Goal: Check status: Check status

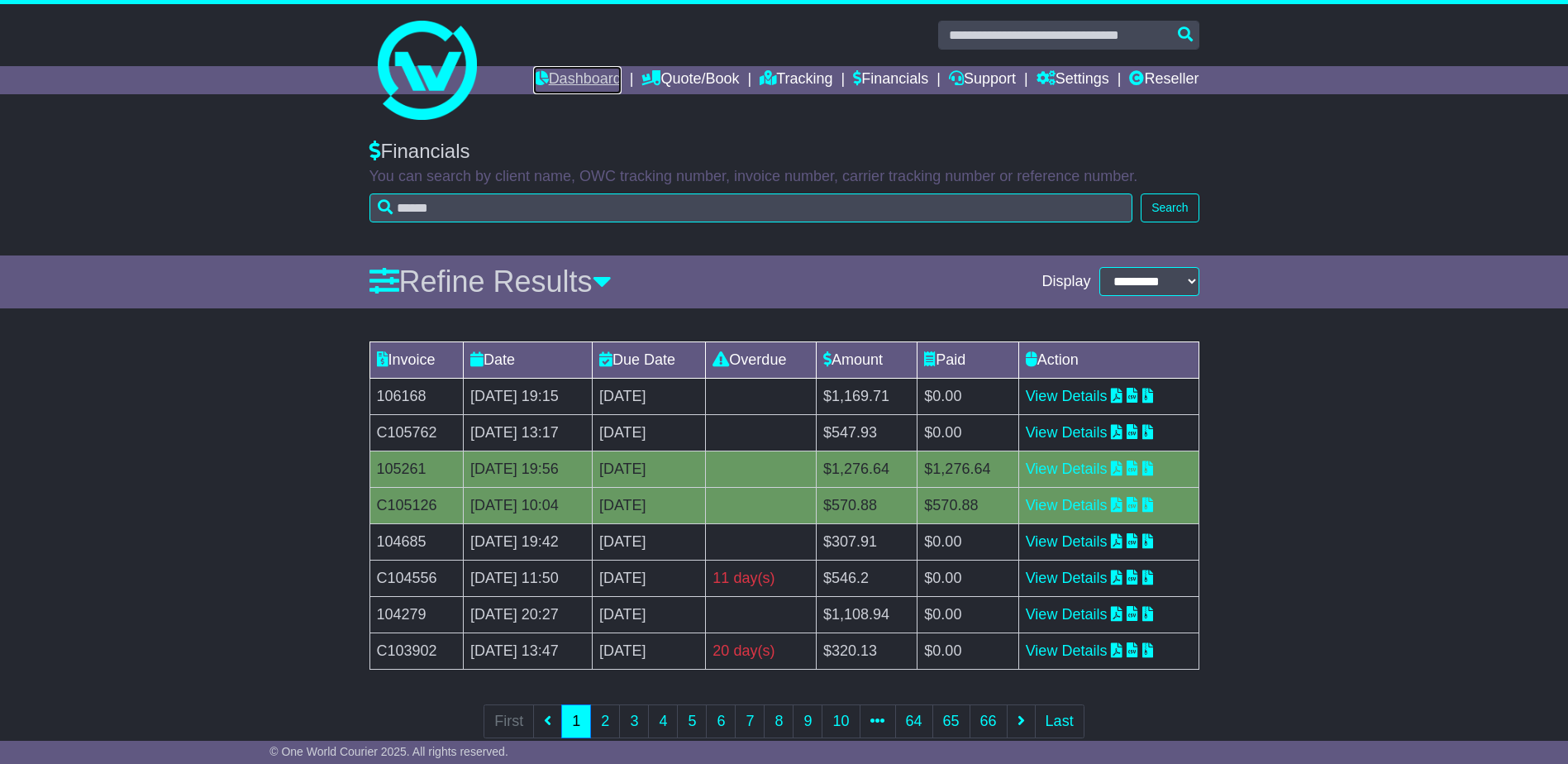
click at [565, 78] on link "Dashboard" at bounding box center [577, 80] width 88 height 29
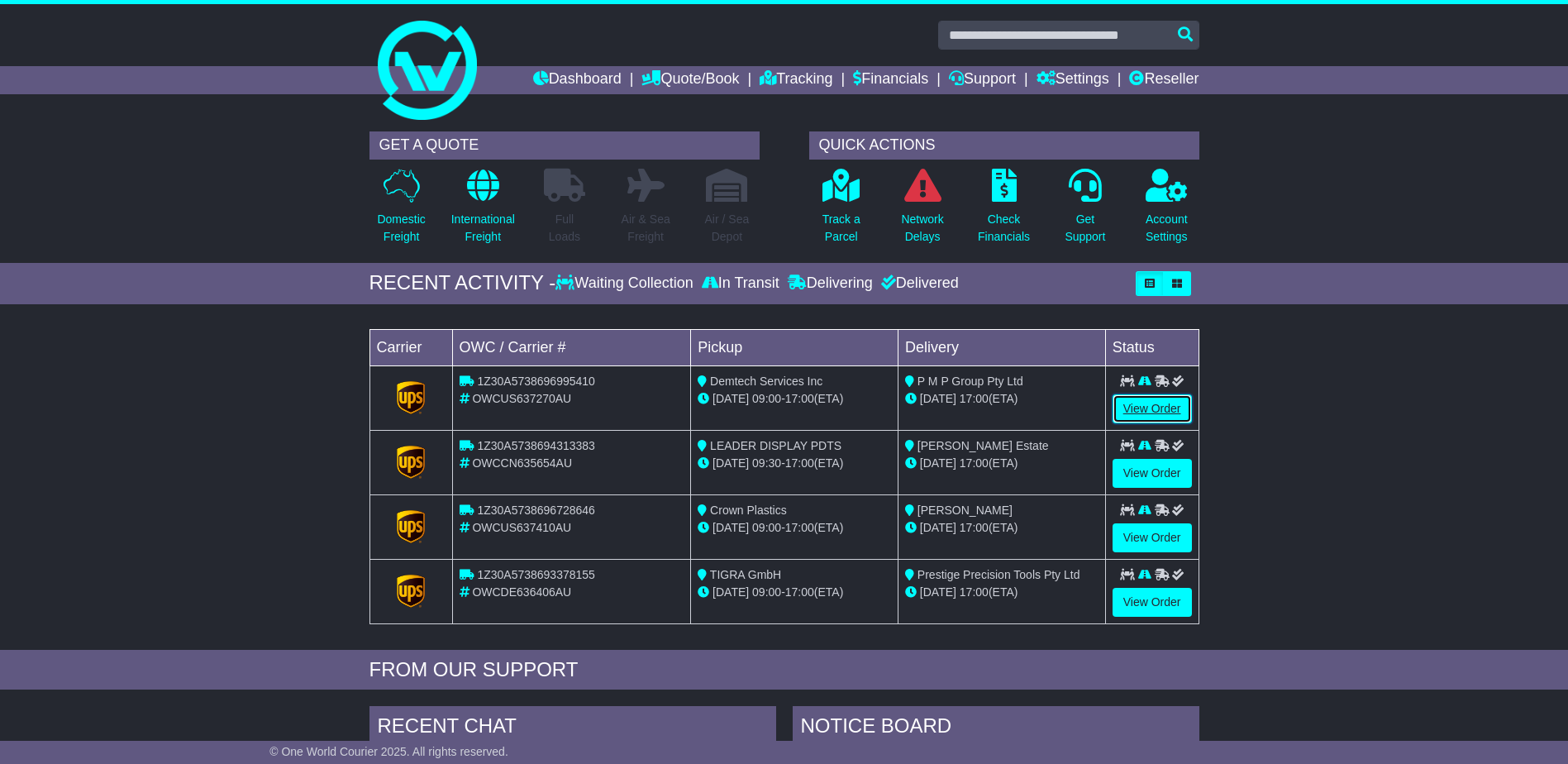
click at [1164, 412] on link "View Order" at bounding box center [1153, 408] width 79 height 29
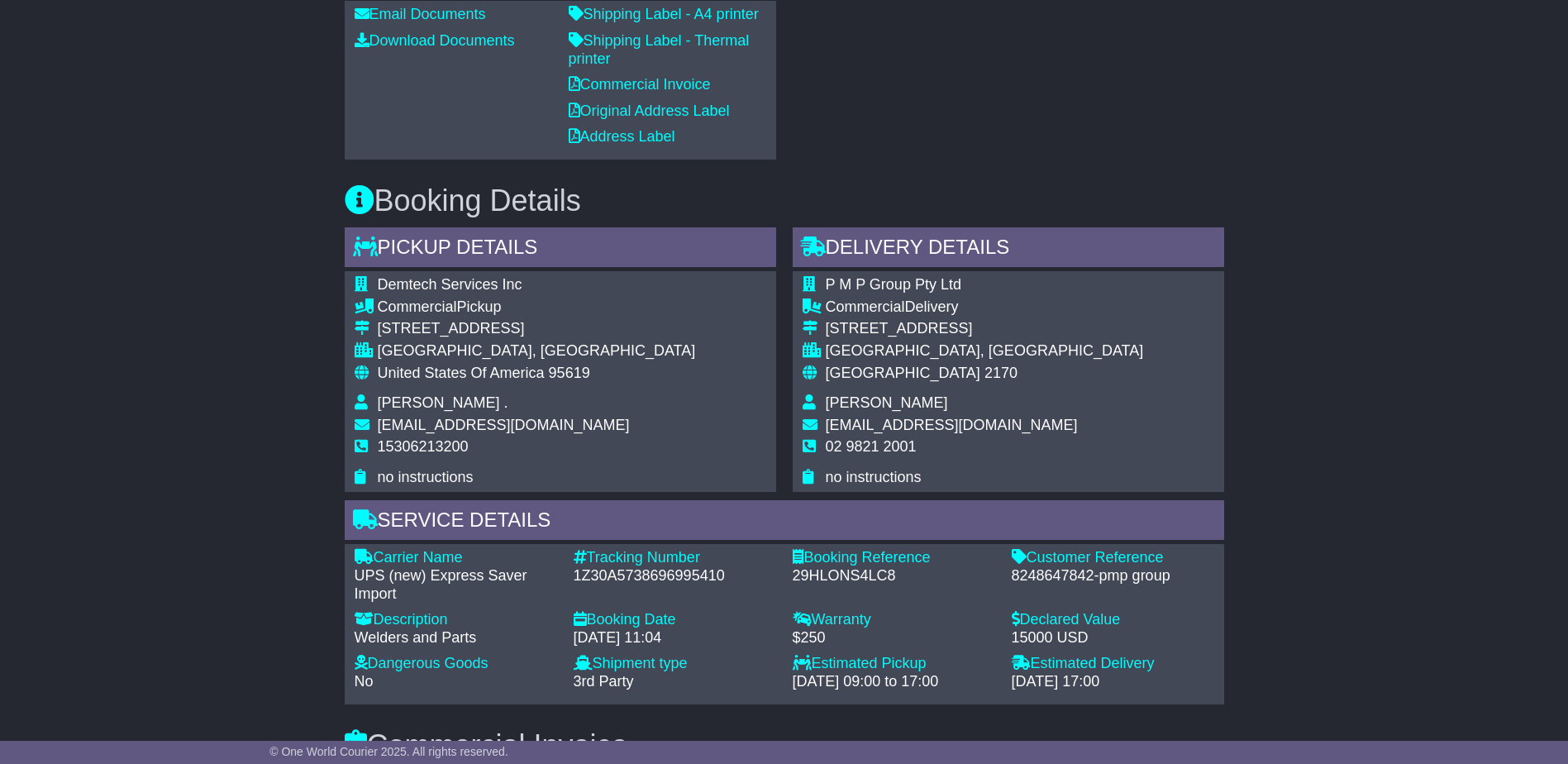
scroll to position [455, 0]
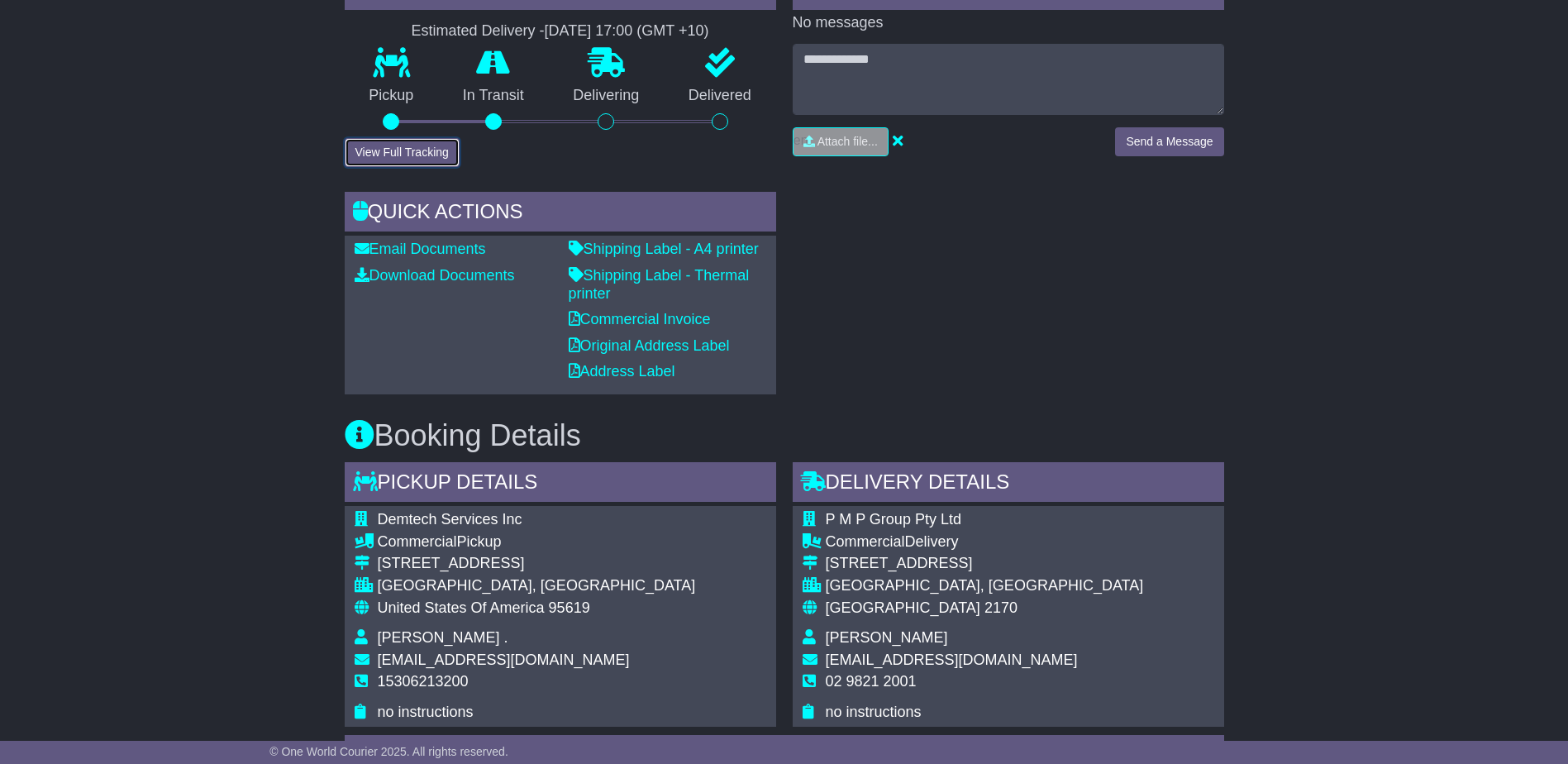
click at [411, 143] on button "View Full Tracking" at bounding box center [402, 152] width 115 height 29
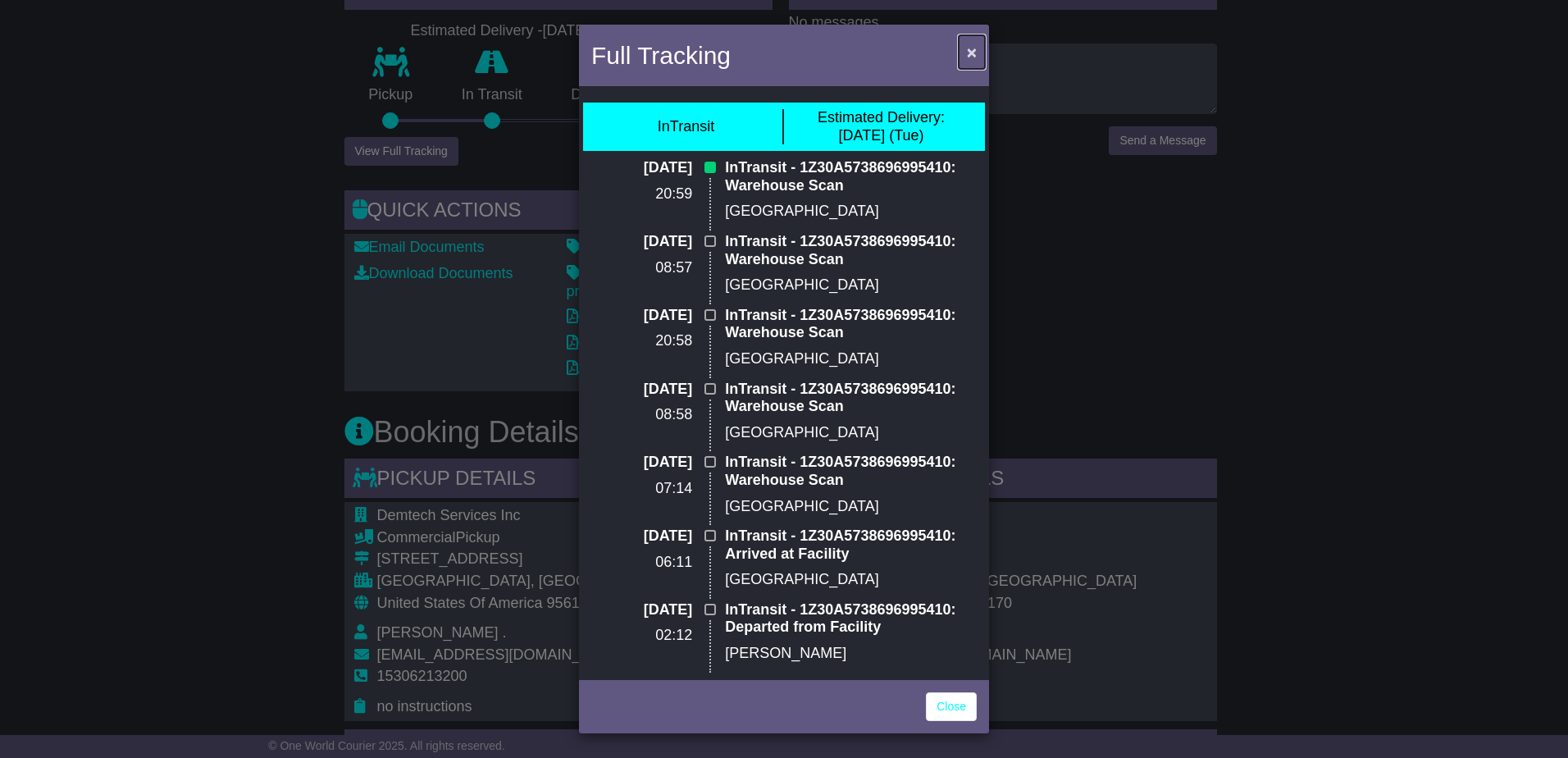
click at [975, 56] on span "×" at bounding box center [972, 52] width 10 height 19
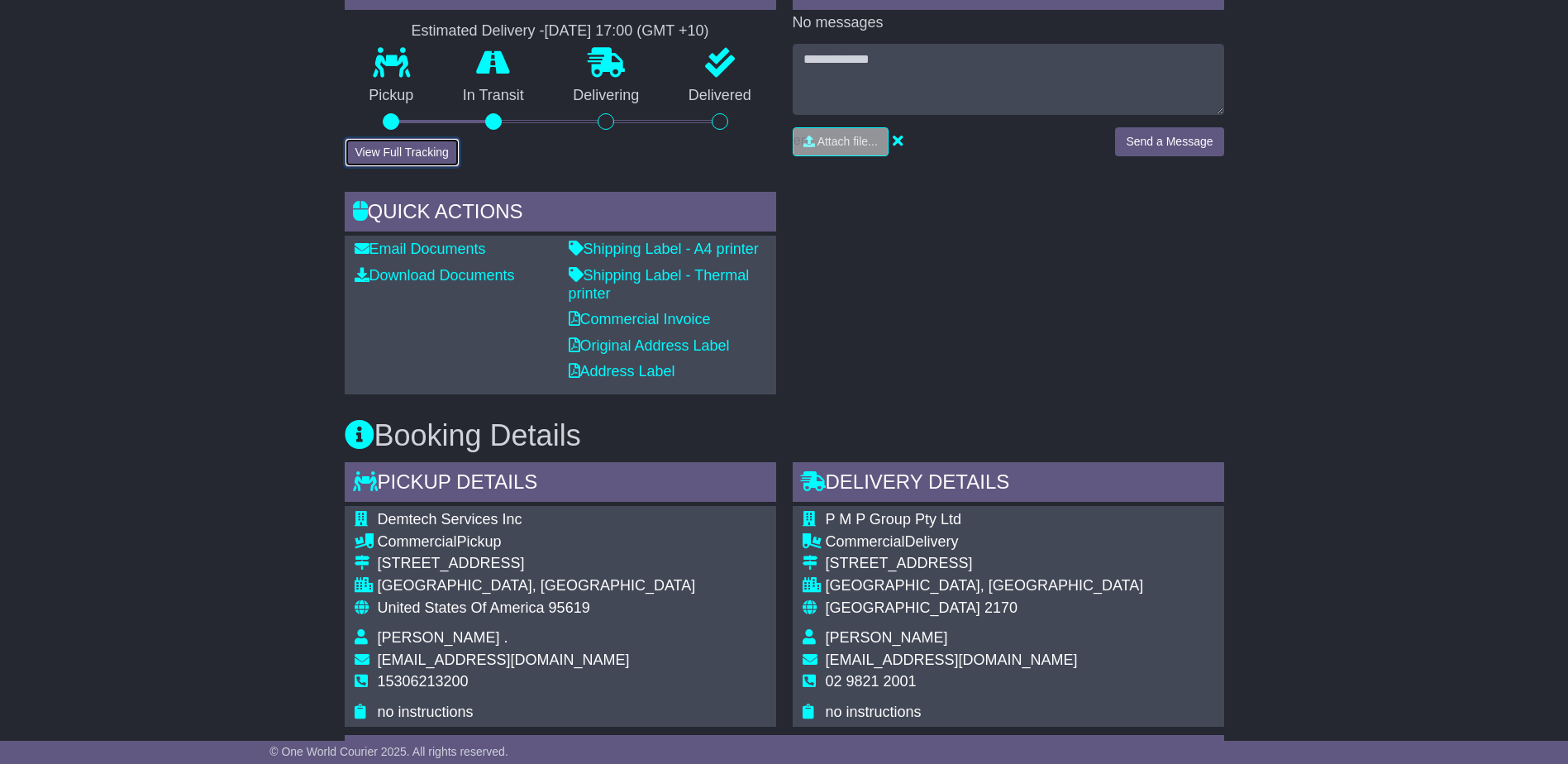
scroll to position [0, 0]
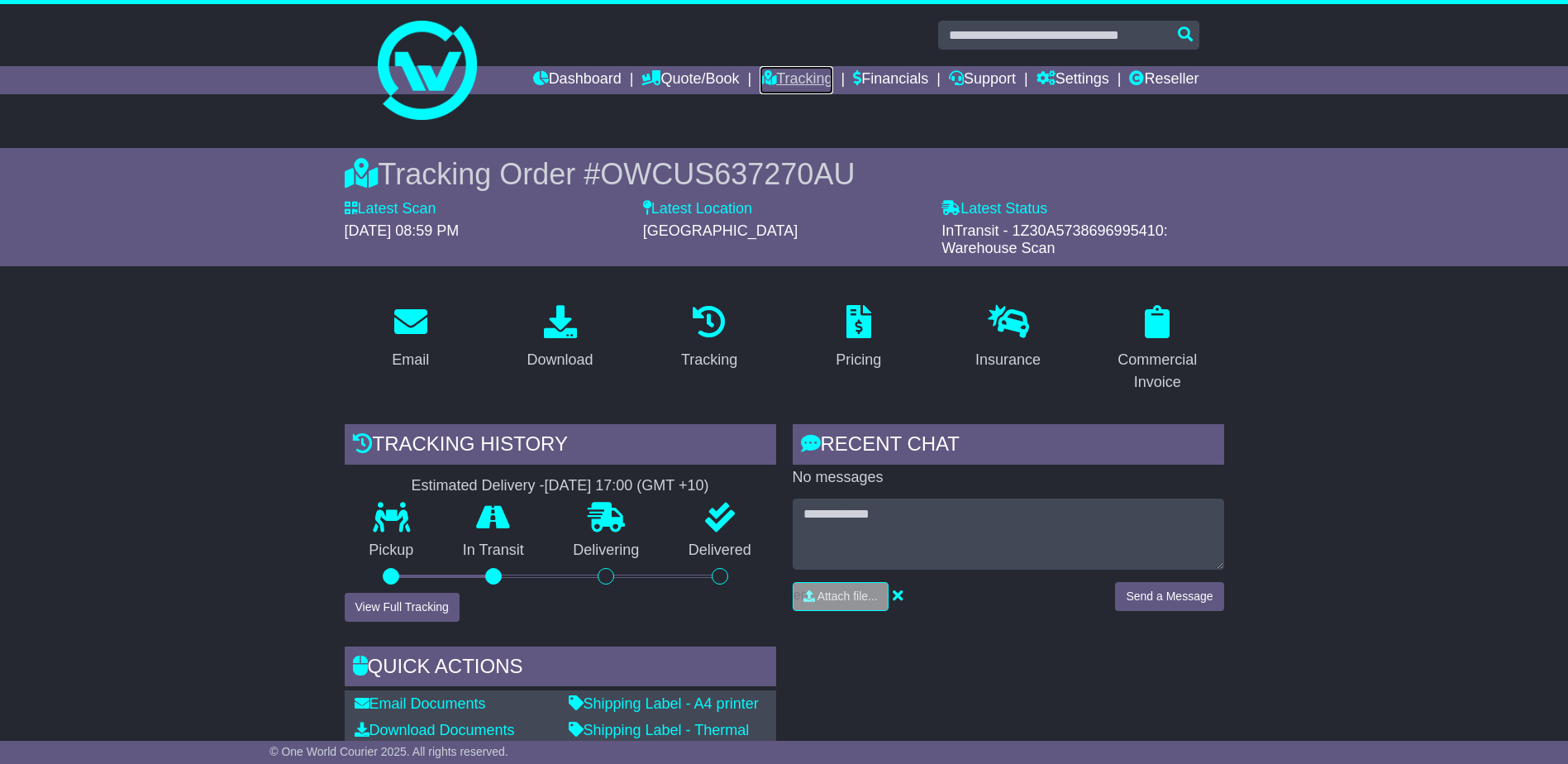
click at [789, 78] on link "Tracking" at bounding box center [796, 80] width 73 height 29
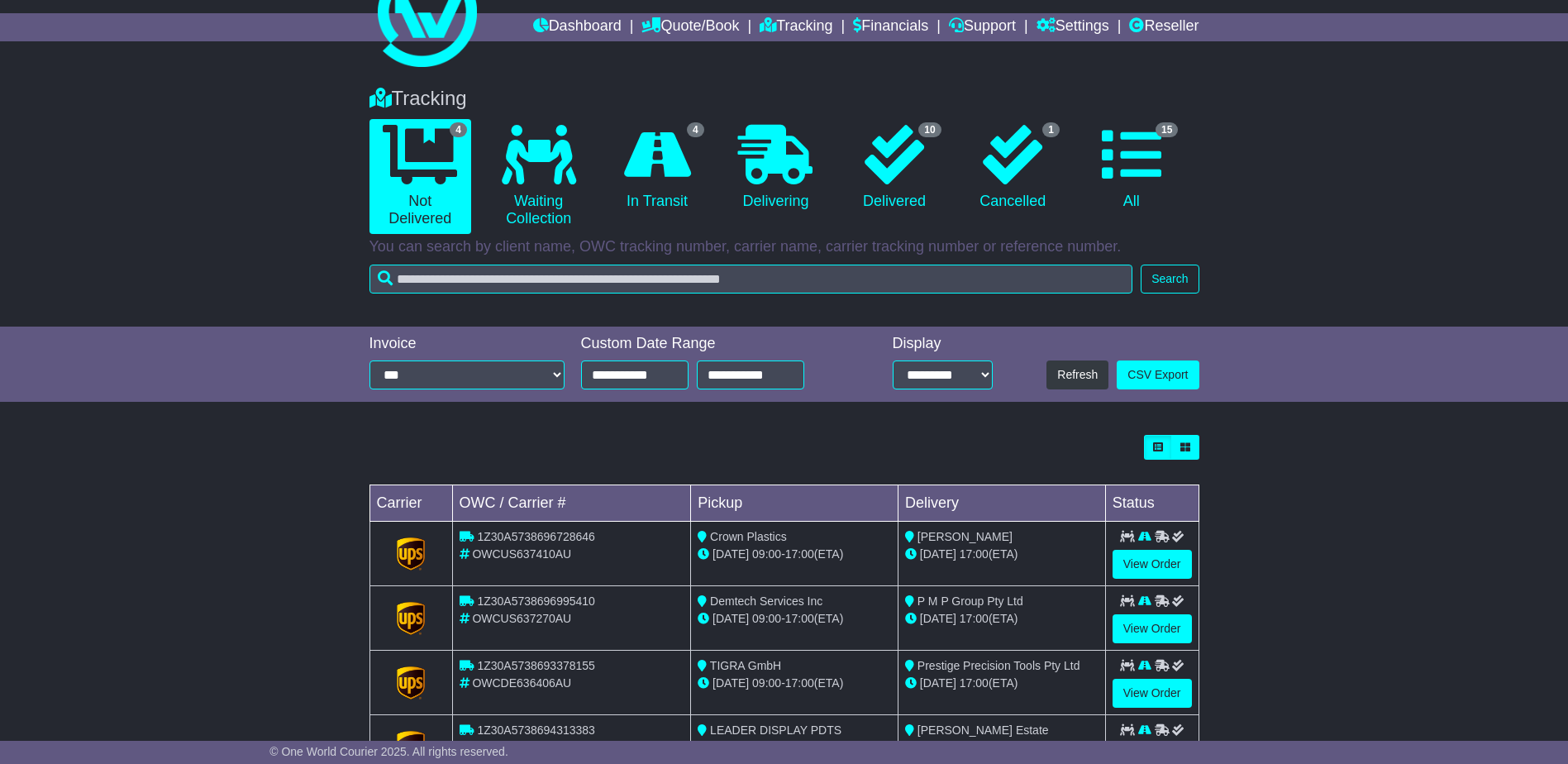
scroll to position [128, 0]
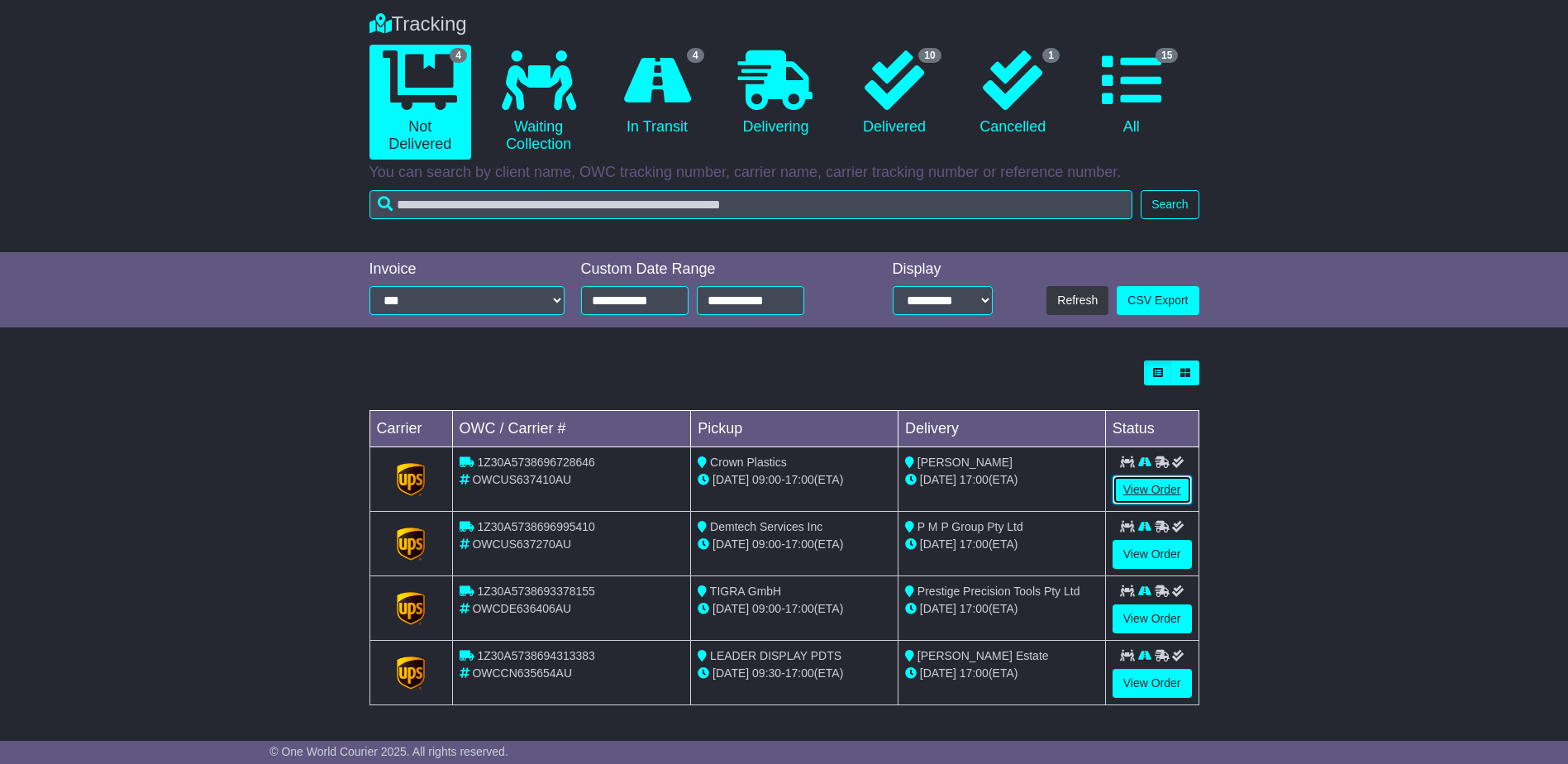
click at [1156, 488] on link "View Order" at bounding box center [1153, 489] width 79 height 29
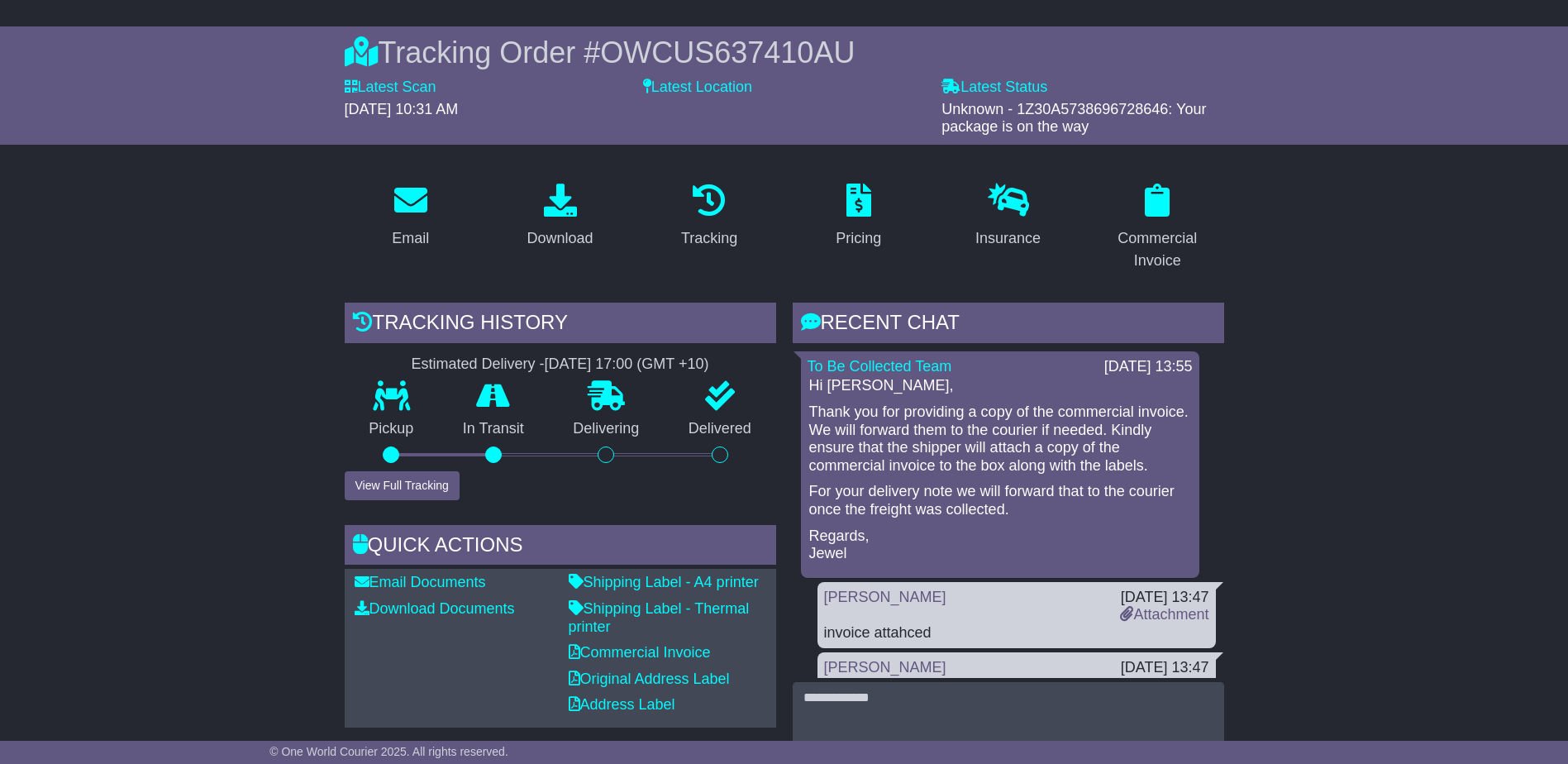
scroll to position [331, 0]
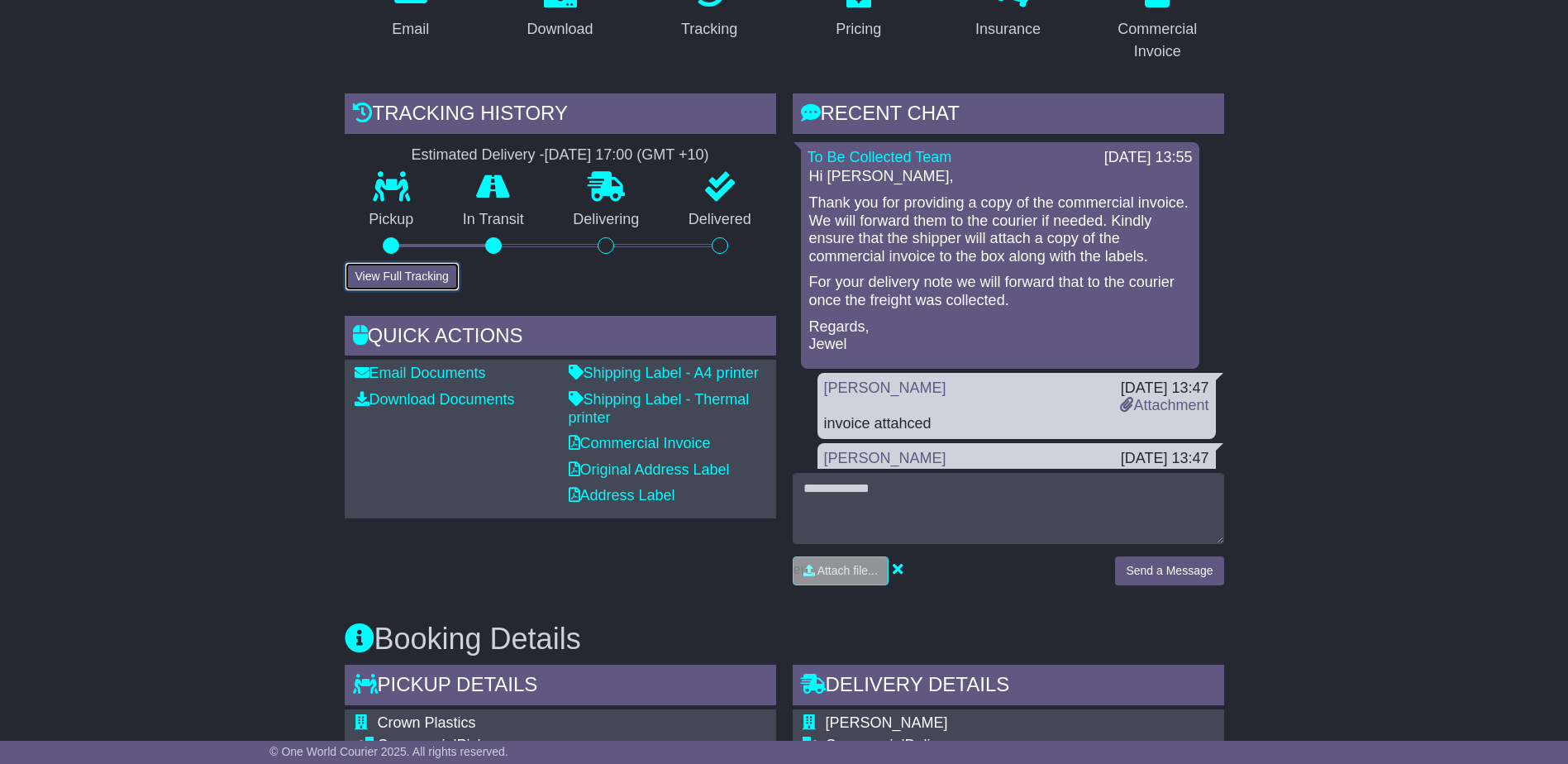
click at [426, 276] on button "View Full Tracking" at bounding box center [402, 276] width 115 height 29
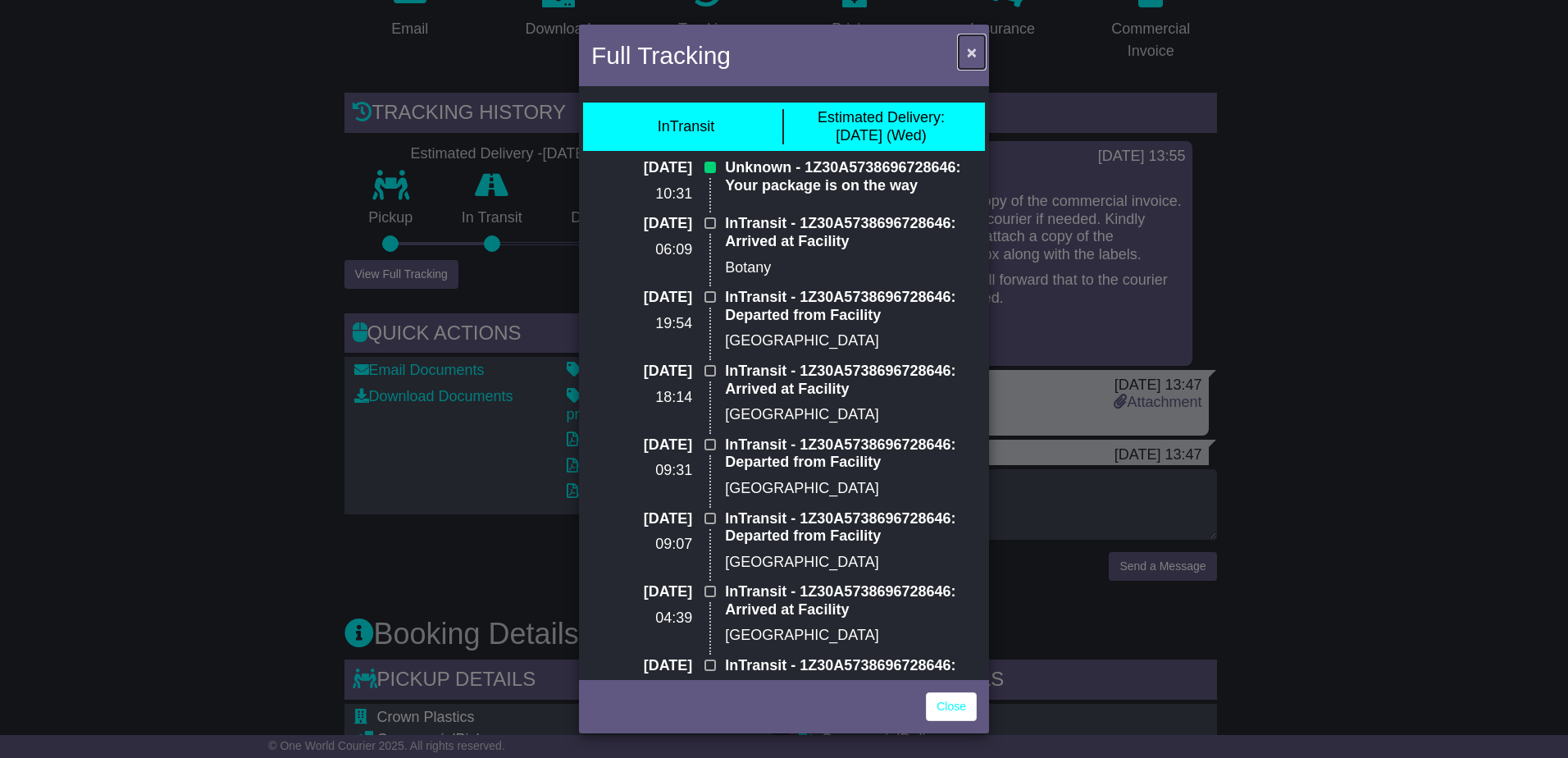
click at [975, 48] on span "×" at bounding box center [972, 52] width 10 height 19
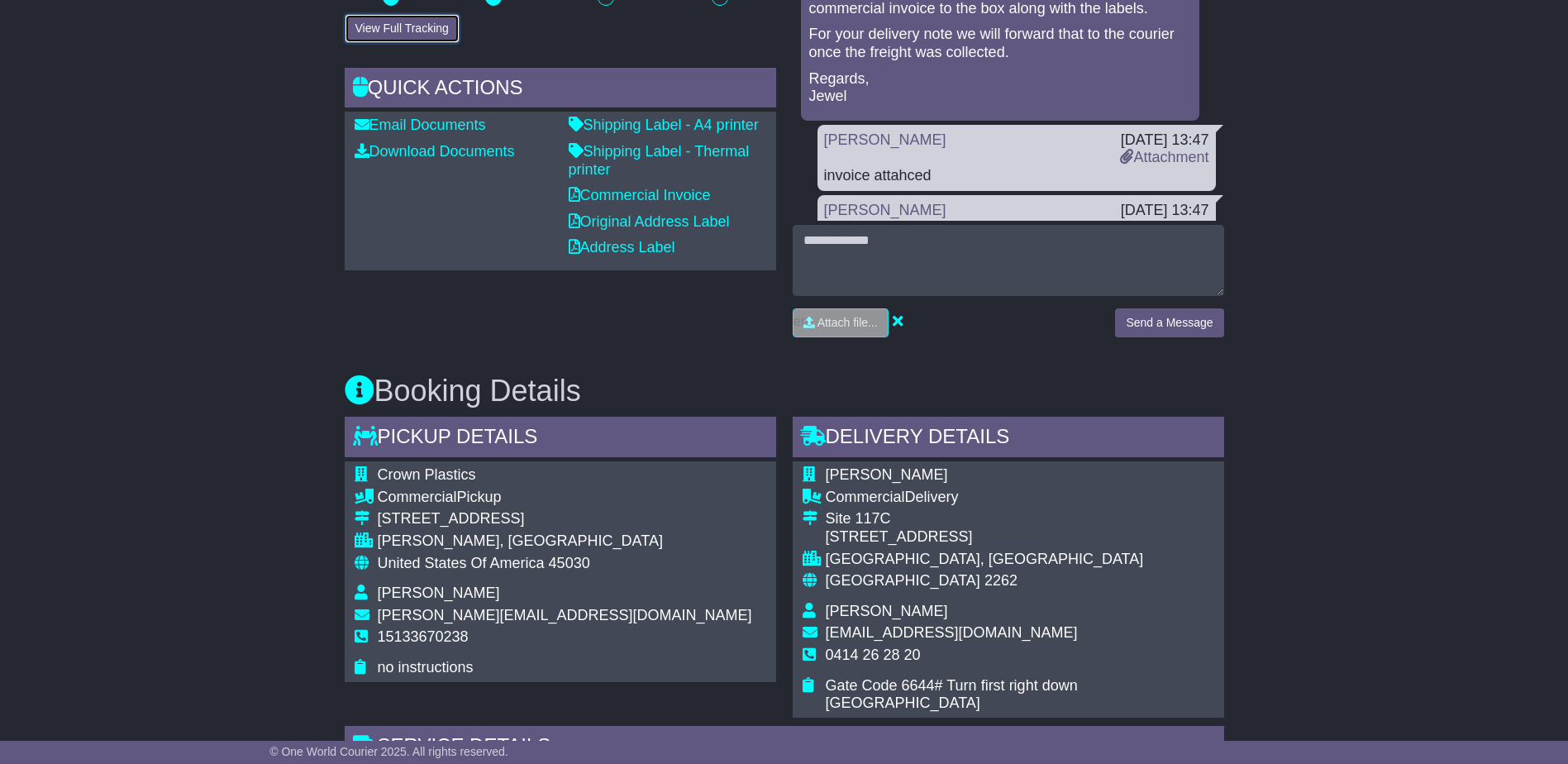
scroll to position [0, 0]
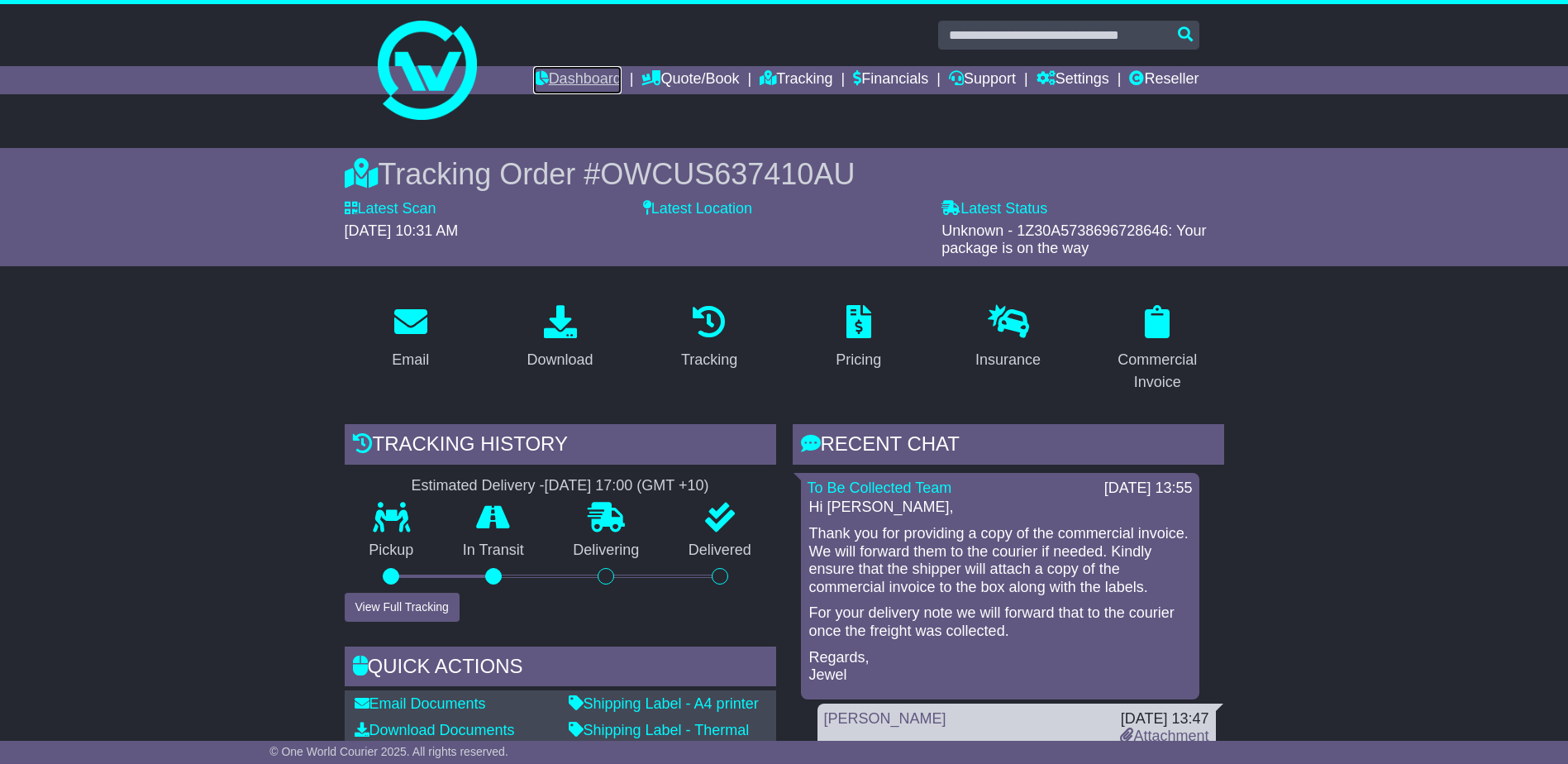
click at [567, 67] on link "Dashboard" at bounding box center [577, 80] width 88 height 29
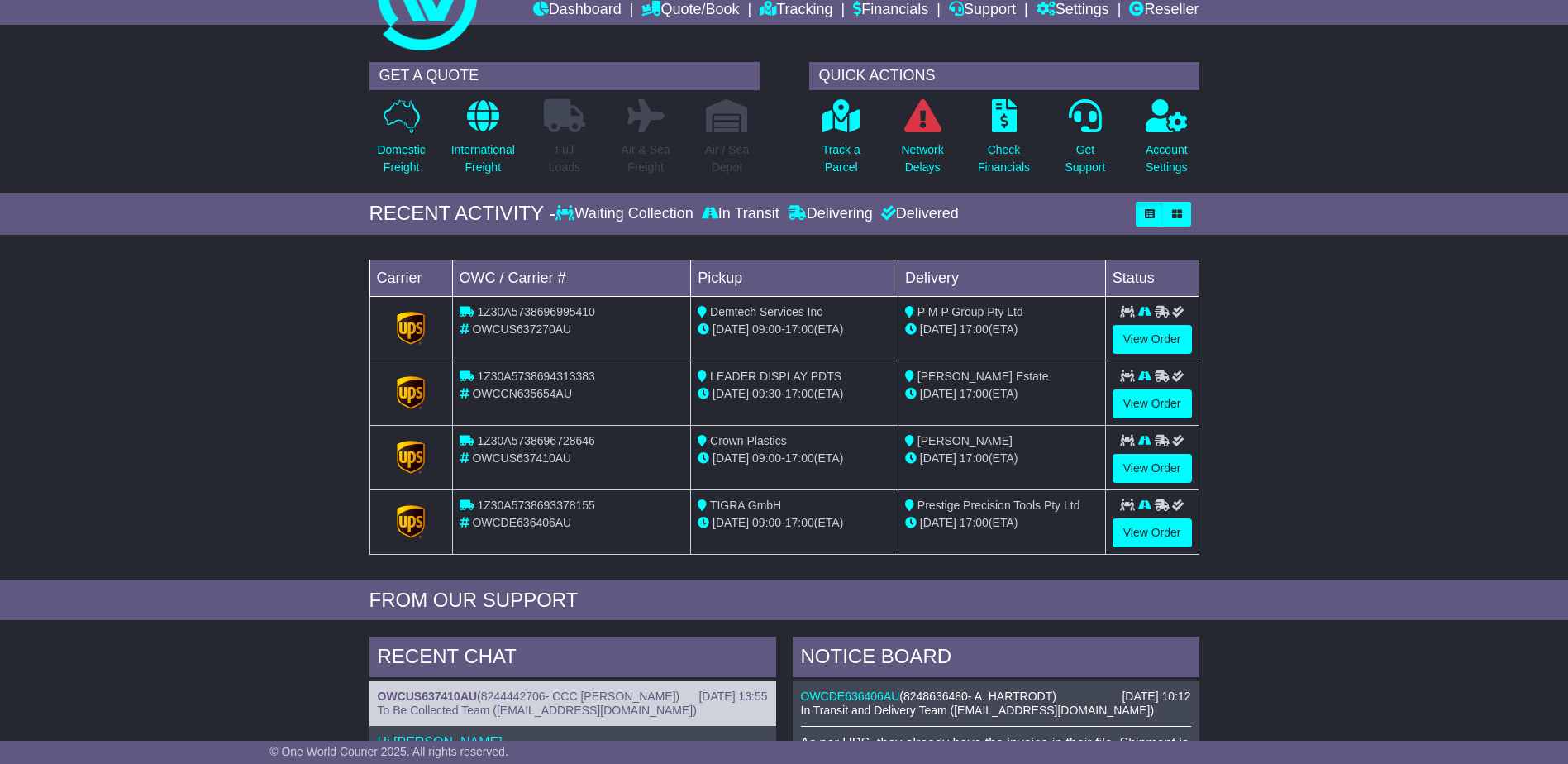
scroll to position [165, 0]
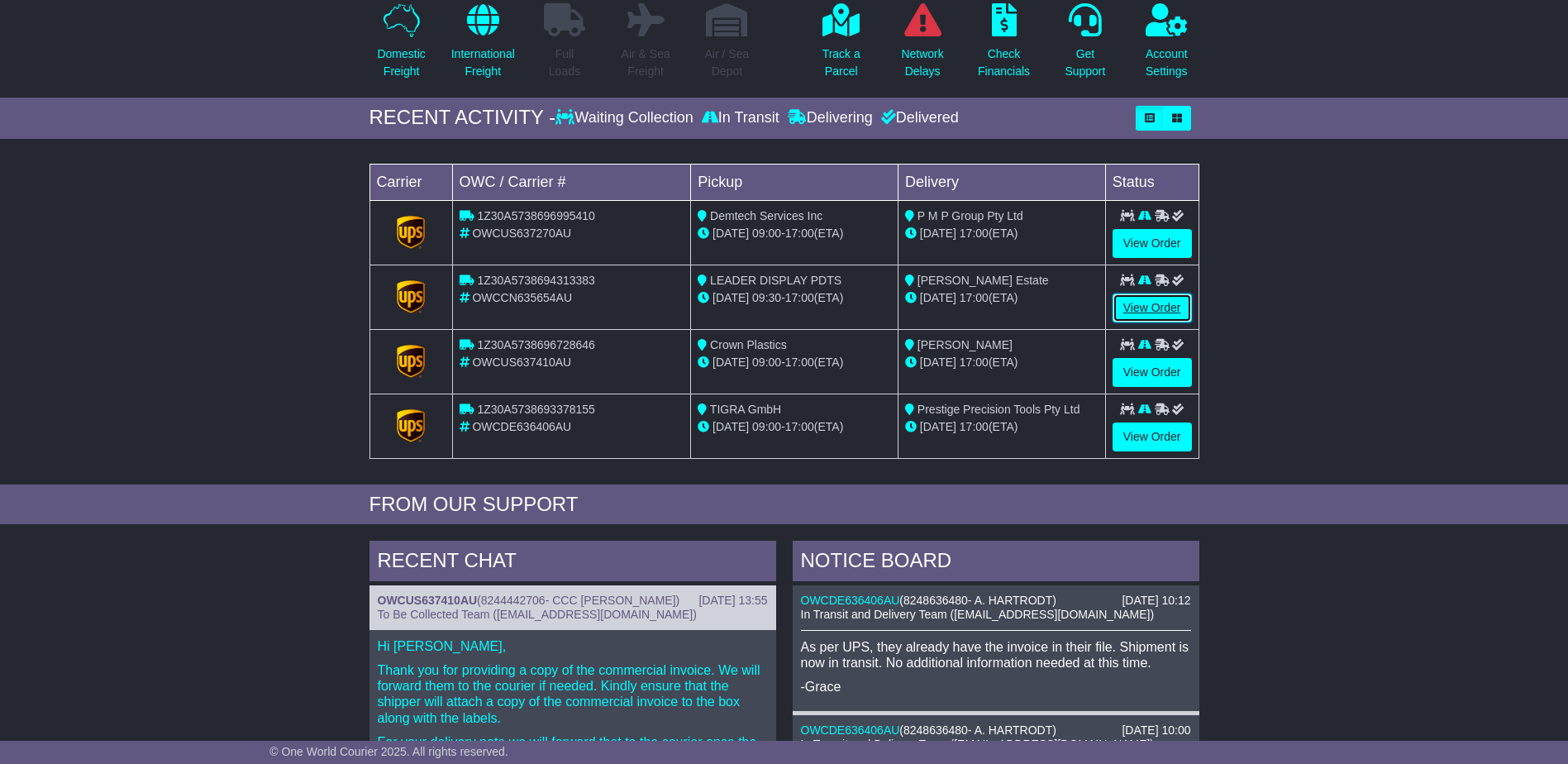
click at [1146, 304] on link "View Order" at bounding box center [1153, 307] width 79 height 29
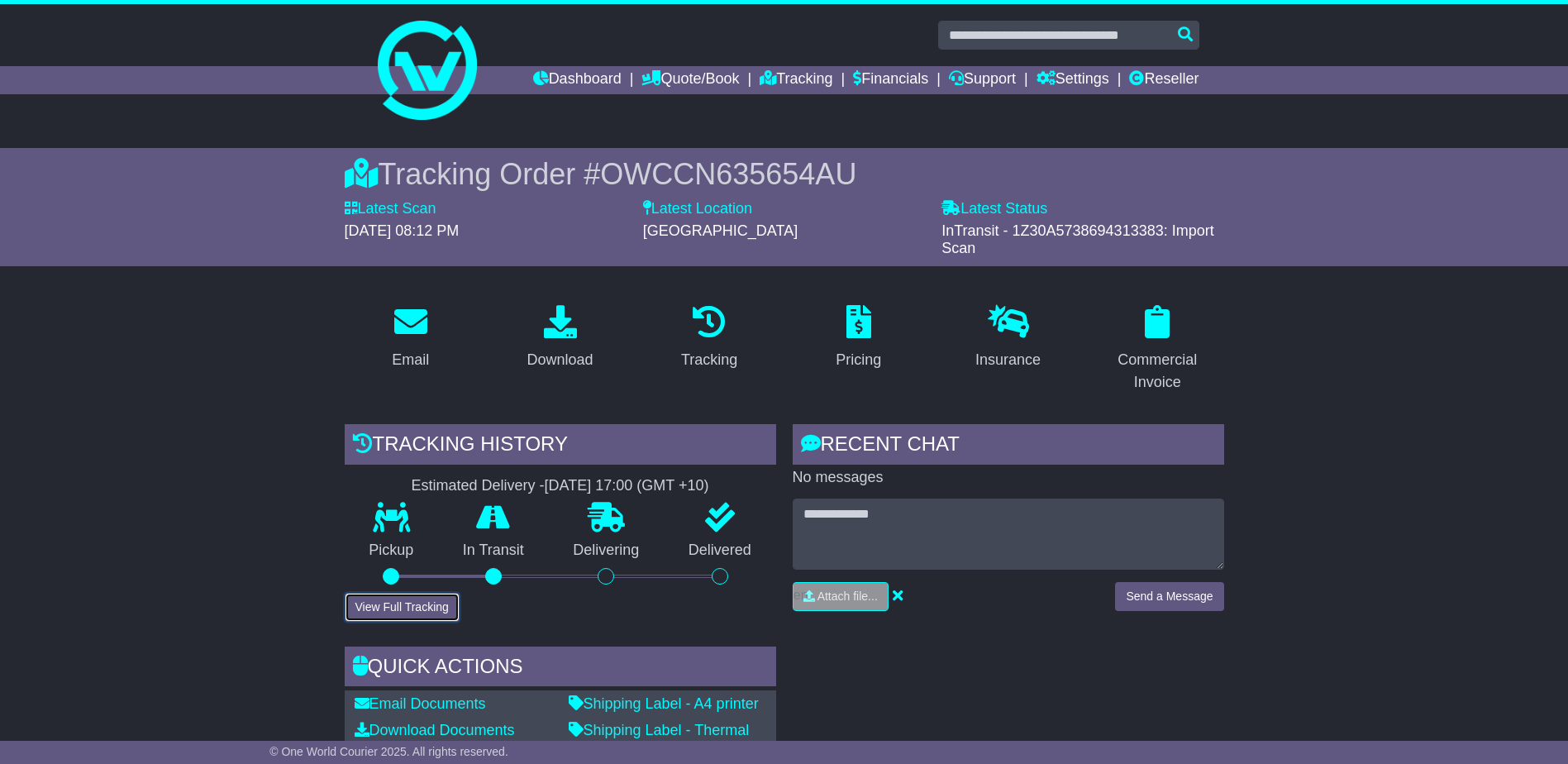
click at [410, 606] on button "View Full Tracking" at bounding box center [402, 607] width 115 height 29
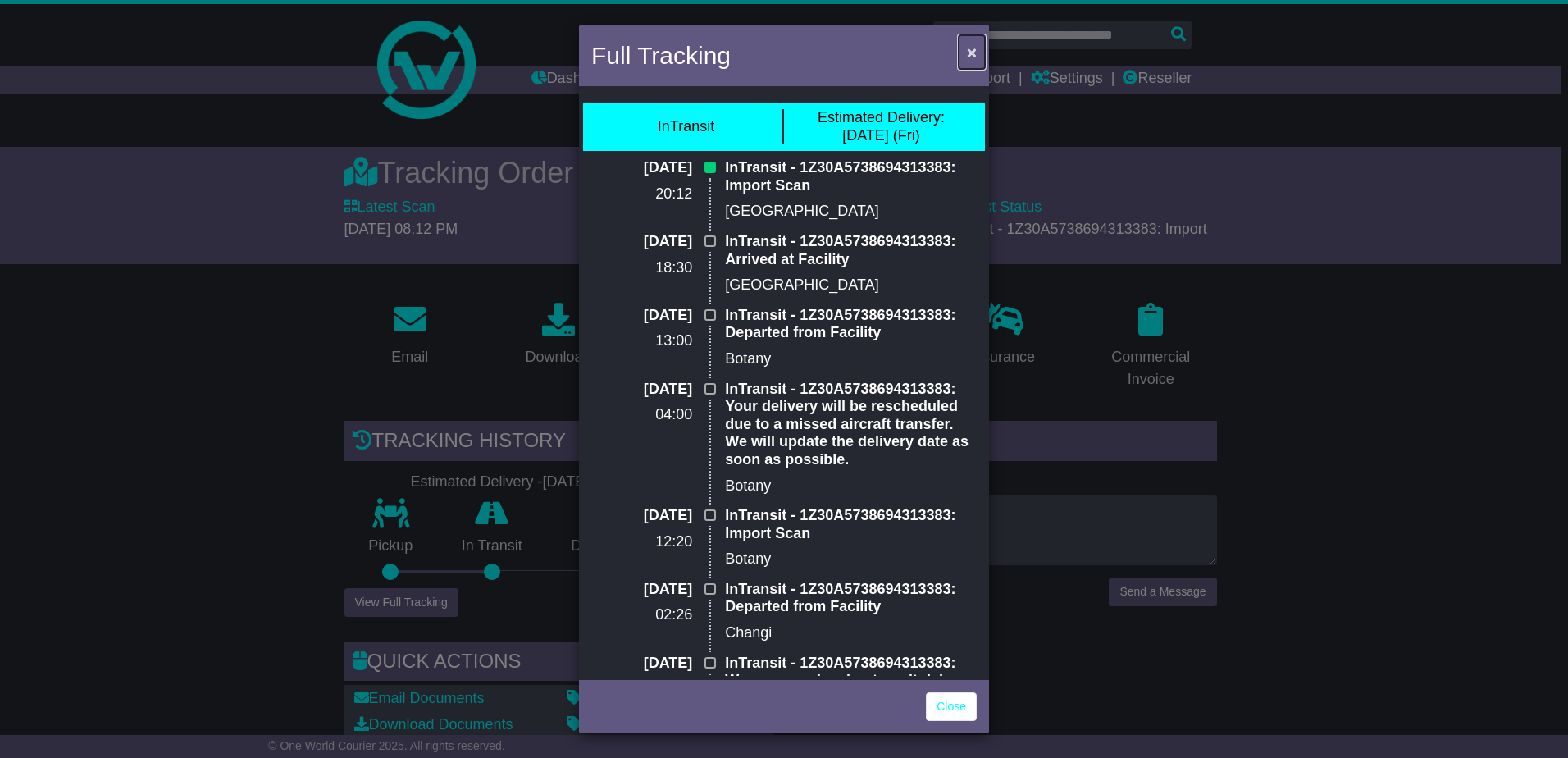
click at [977, 53] on button "×" at bounding box center [972, 52] width 26 height 34
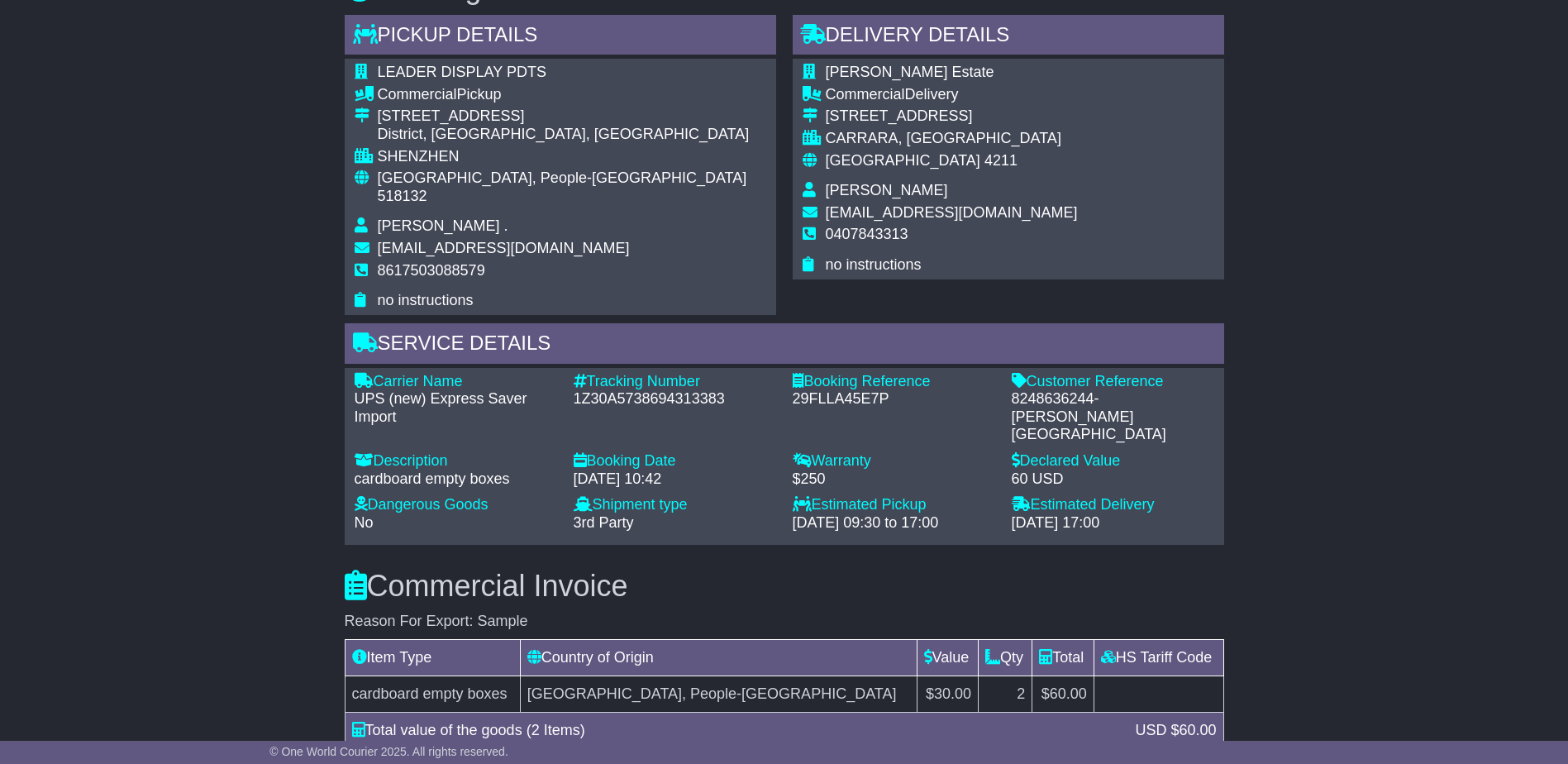
scroll to position [909, 0]
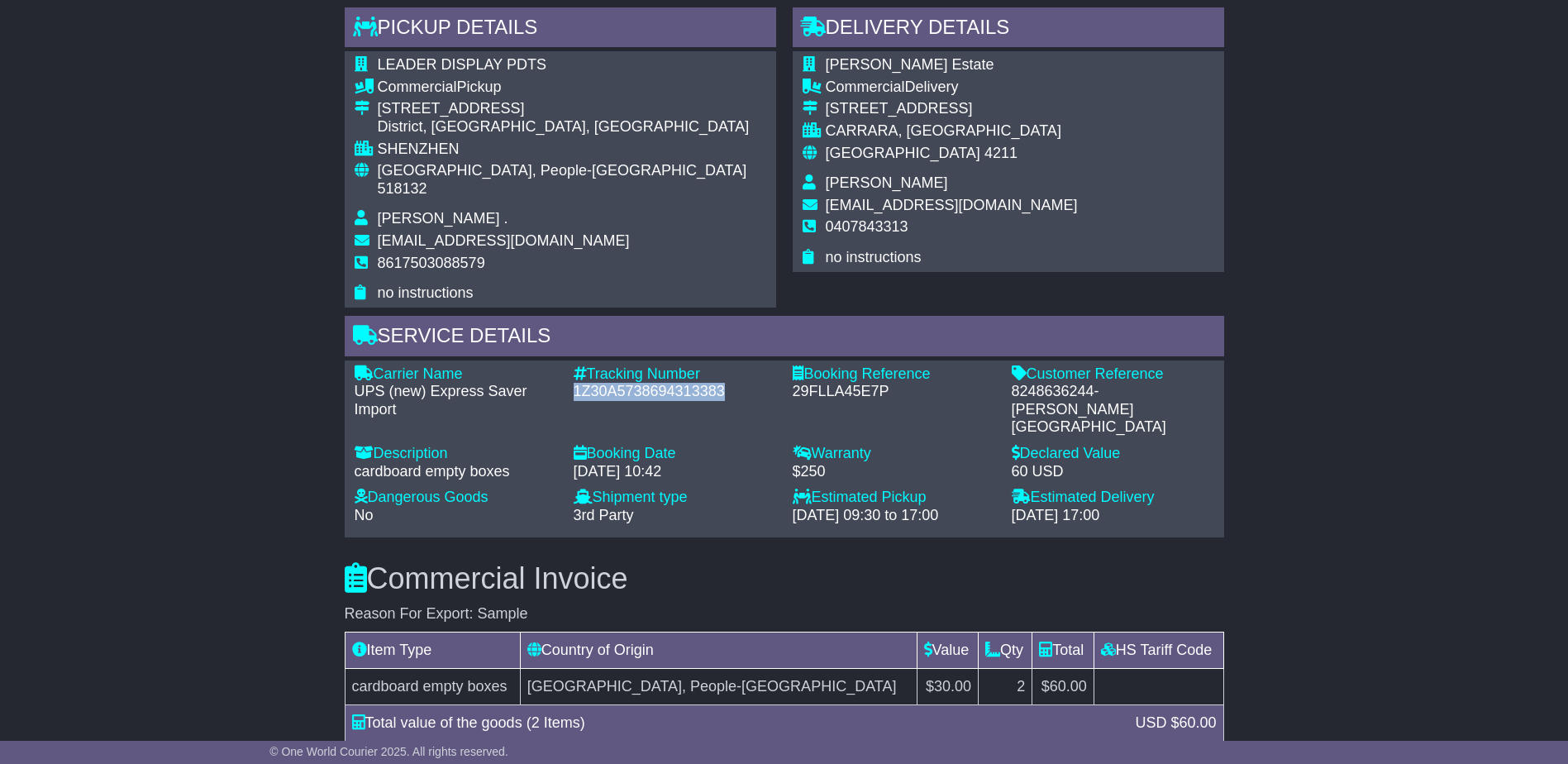
drag, startPoint x: 727, startPoint y: 369, endPoint x: 572, endPoint y: 380, distance: 155.4
click at [572, 380] on div "Tracking Number - 1Z30A5738694313383" at bounding box center [675, 401] width 219 height 71
copy div "1Z30A5738694313383"
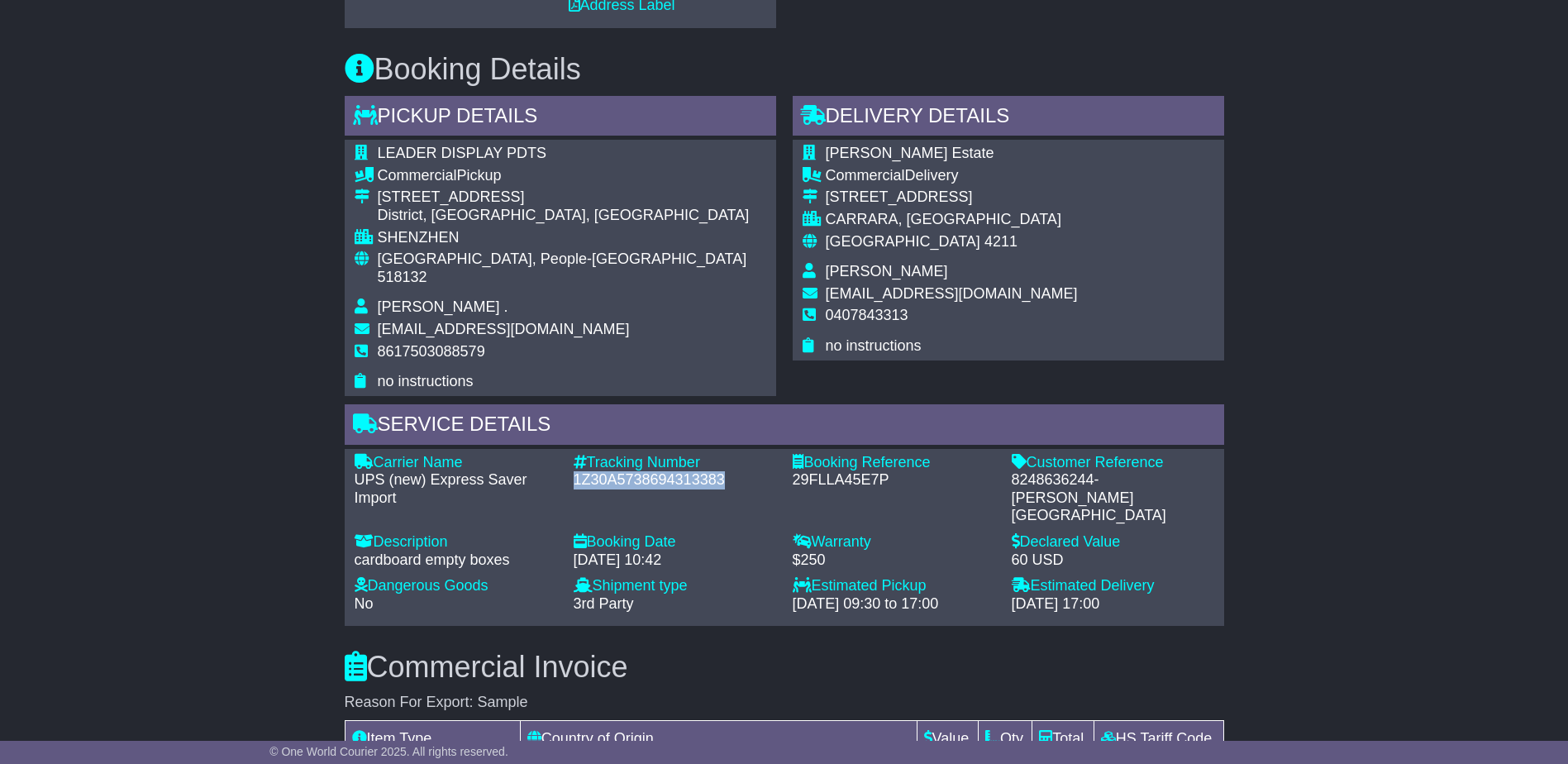
scroll to position [992, 0]
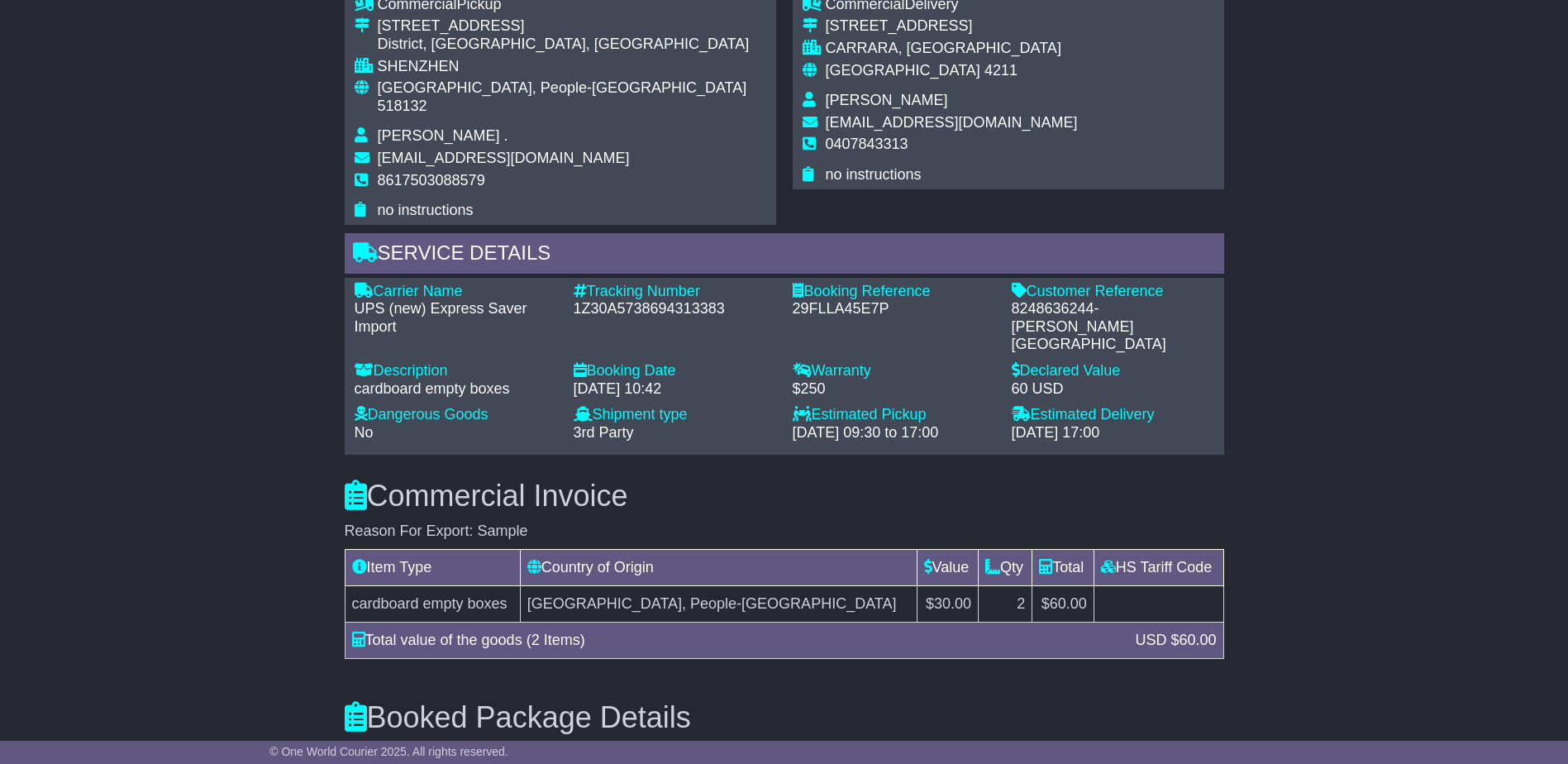
click at [750, 480] on h3 "Commercial Invoice" at bounding box center [784, 496] width 880 height 33
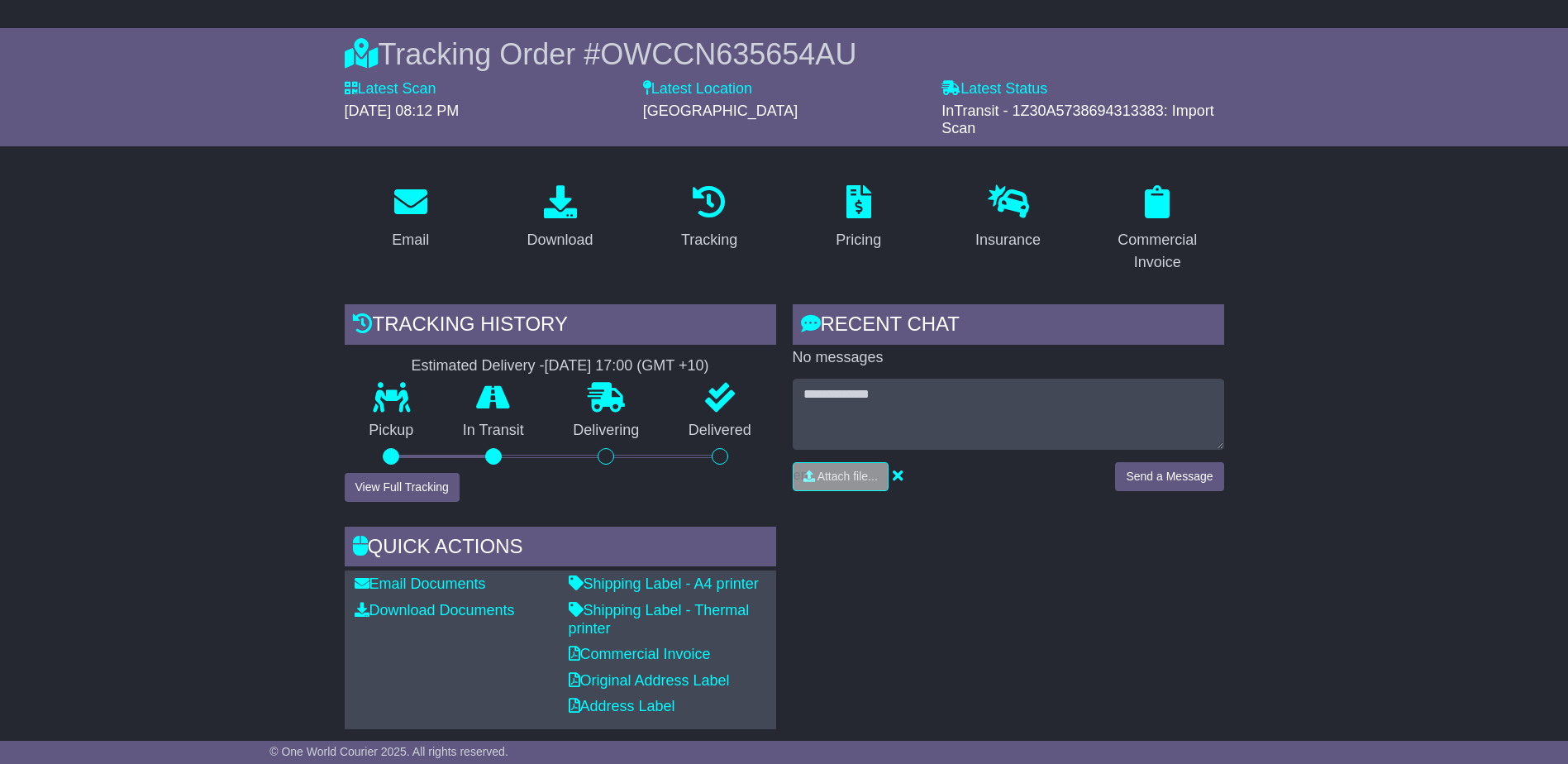
scroll to position [0, 0]
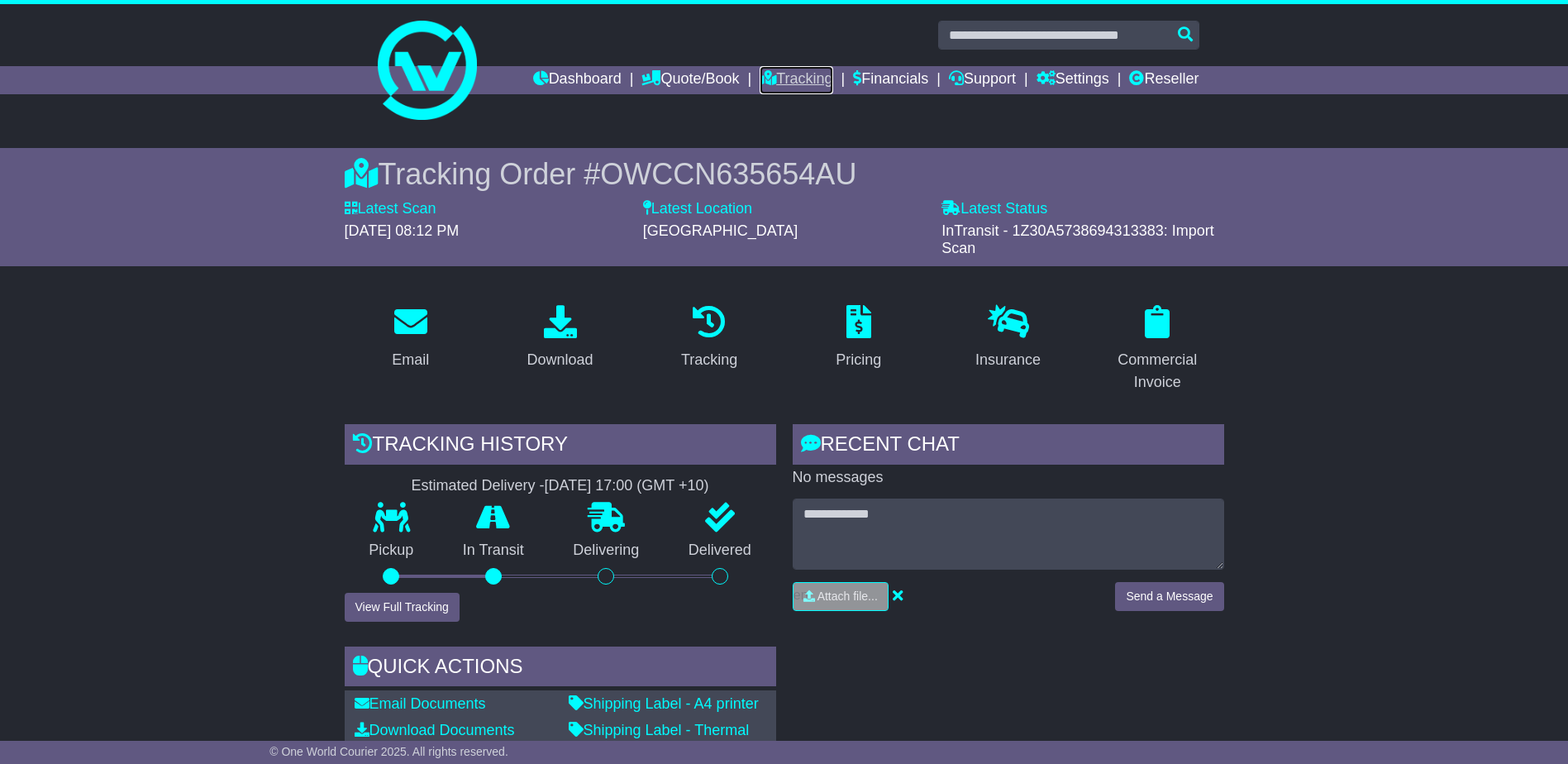
click at [791, 75] on link "Tracking" at bounding box center [796, 80] width 73 height 29
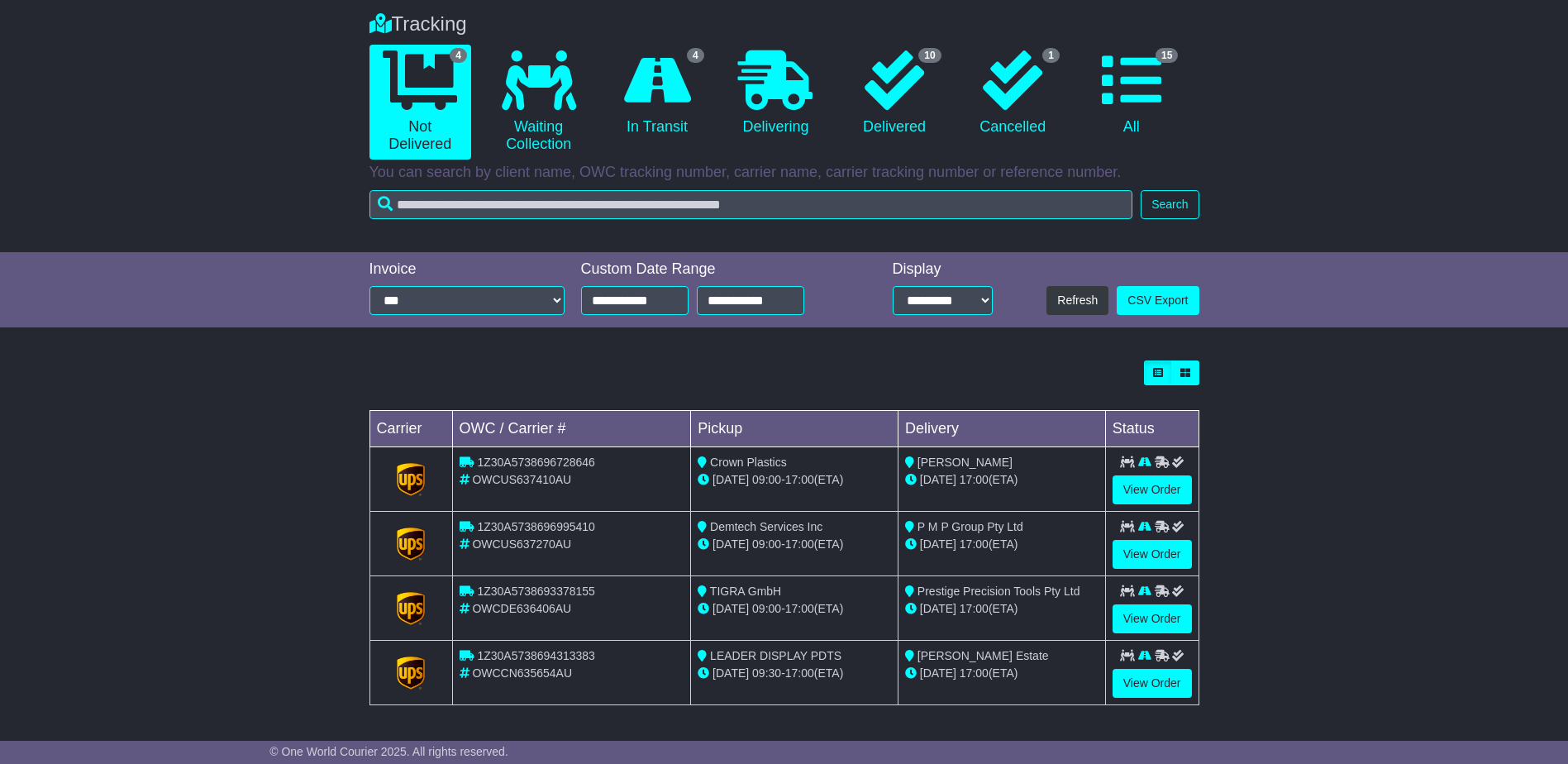
scroll to position [128, 0]
click at [1136, 482] on link "View Order" at bounding box center [1153, 489] width 79 height 29
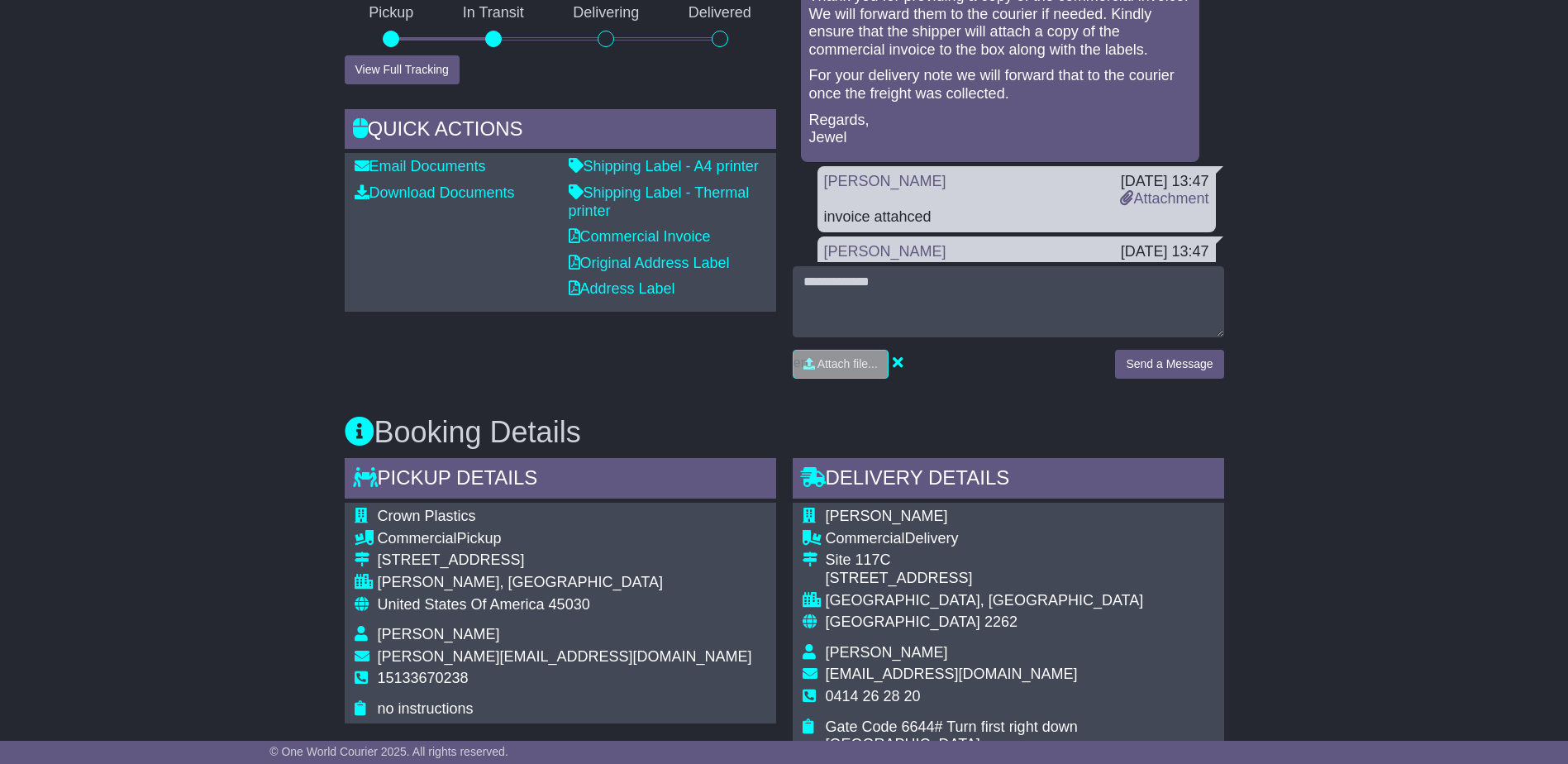
scroll to position [165, 0]
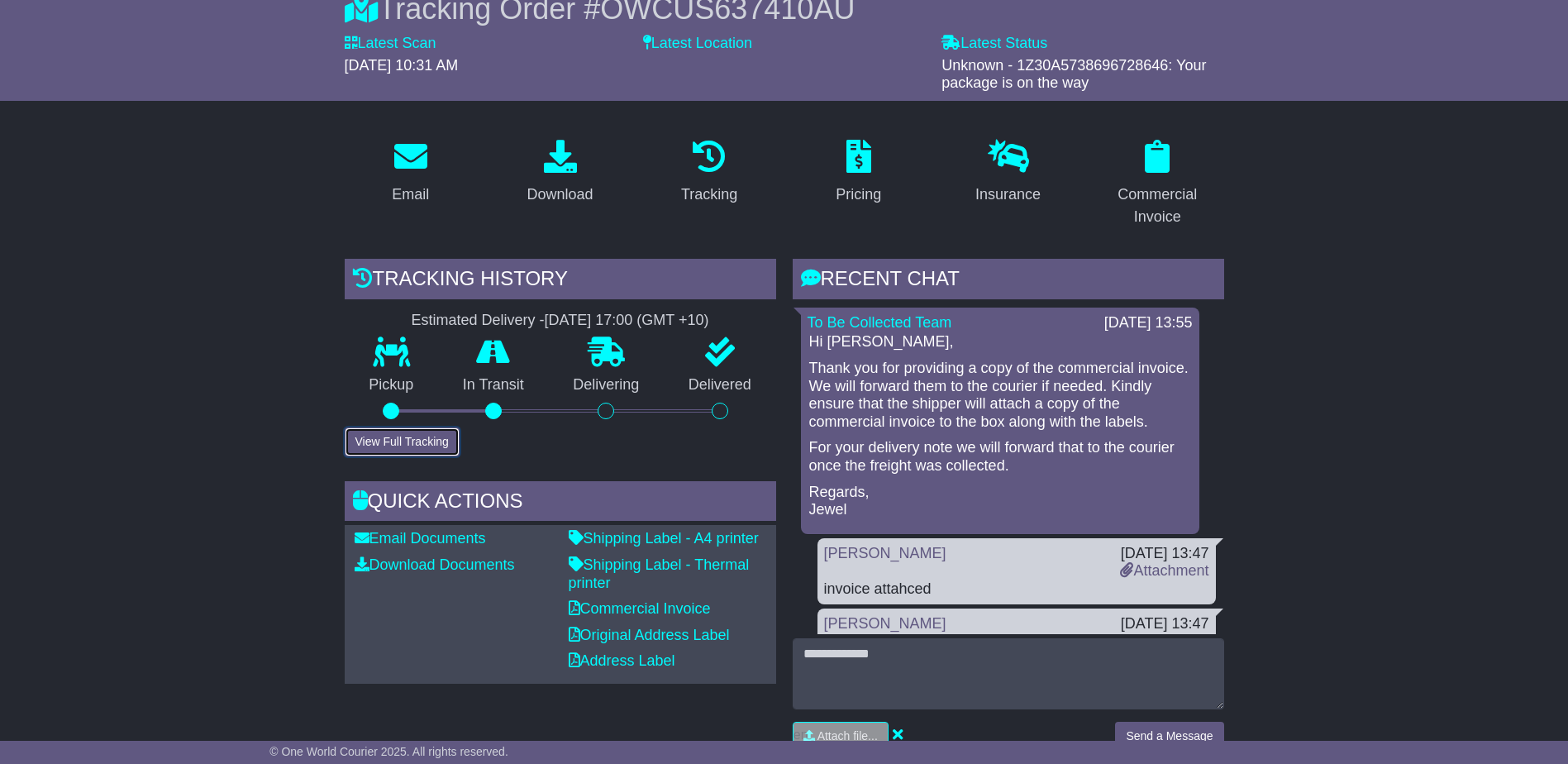
click at [398, 439] on button "View Full Tracking" at bounding box center [402, 441] width 115 height 29
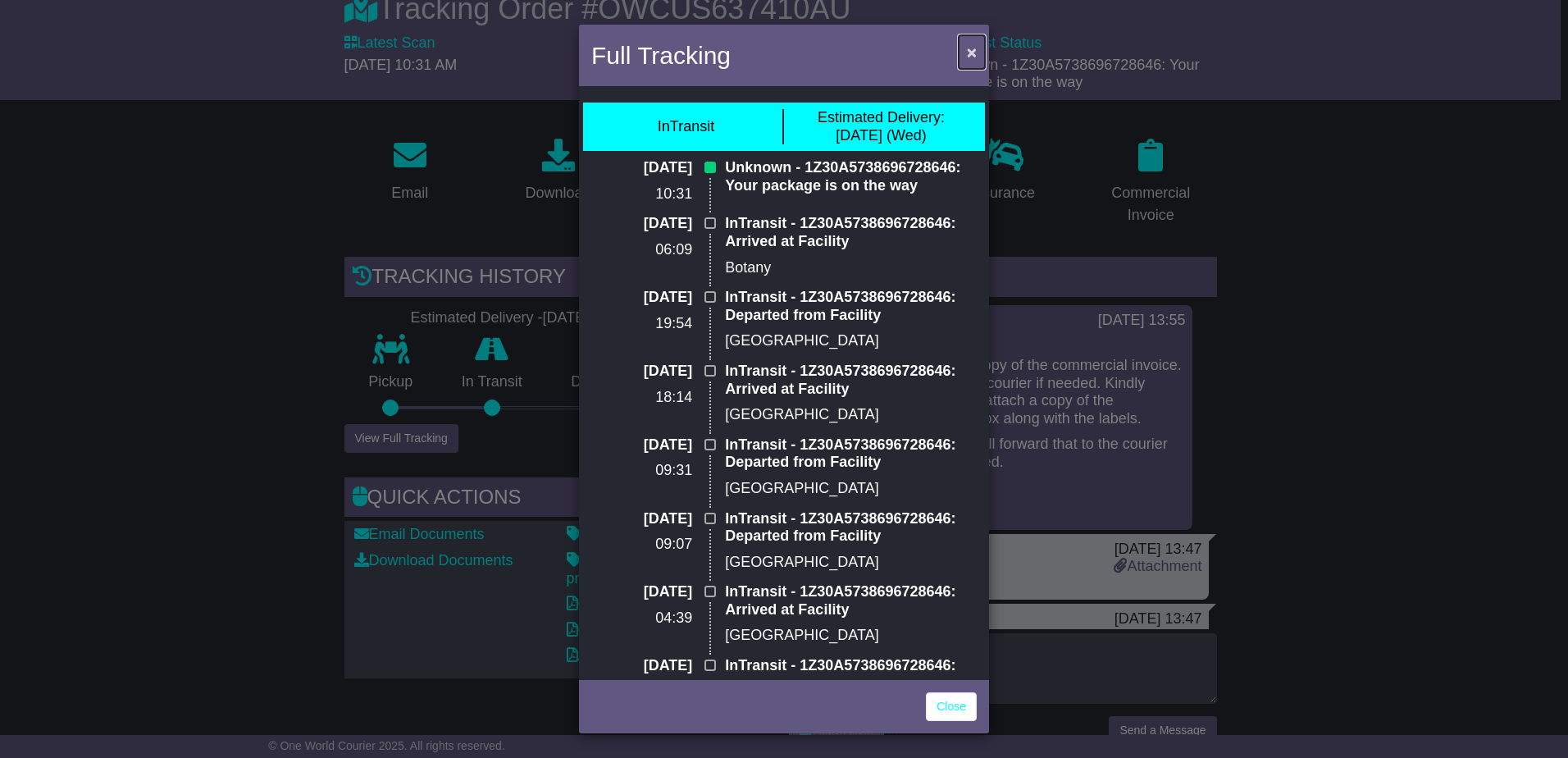
click at [967, 50] on span "×" at bounding box center [972, 52] width 10 height 19
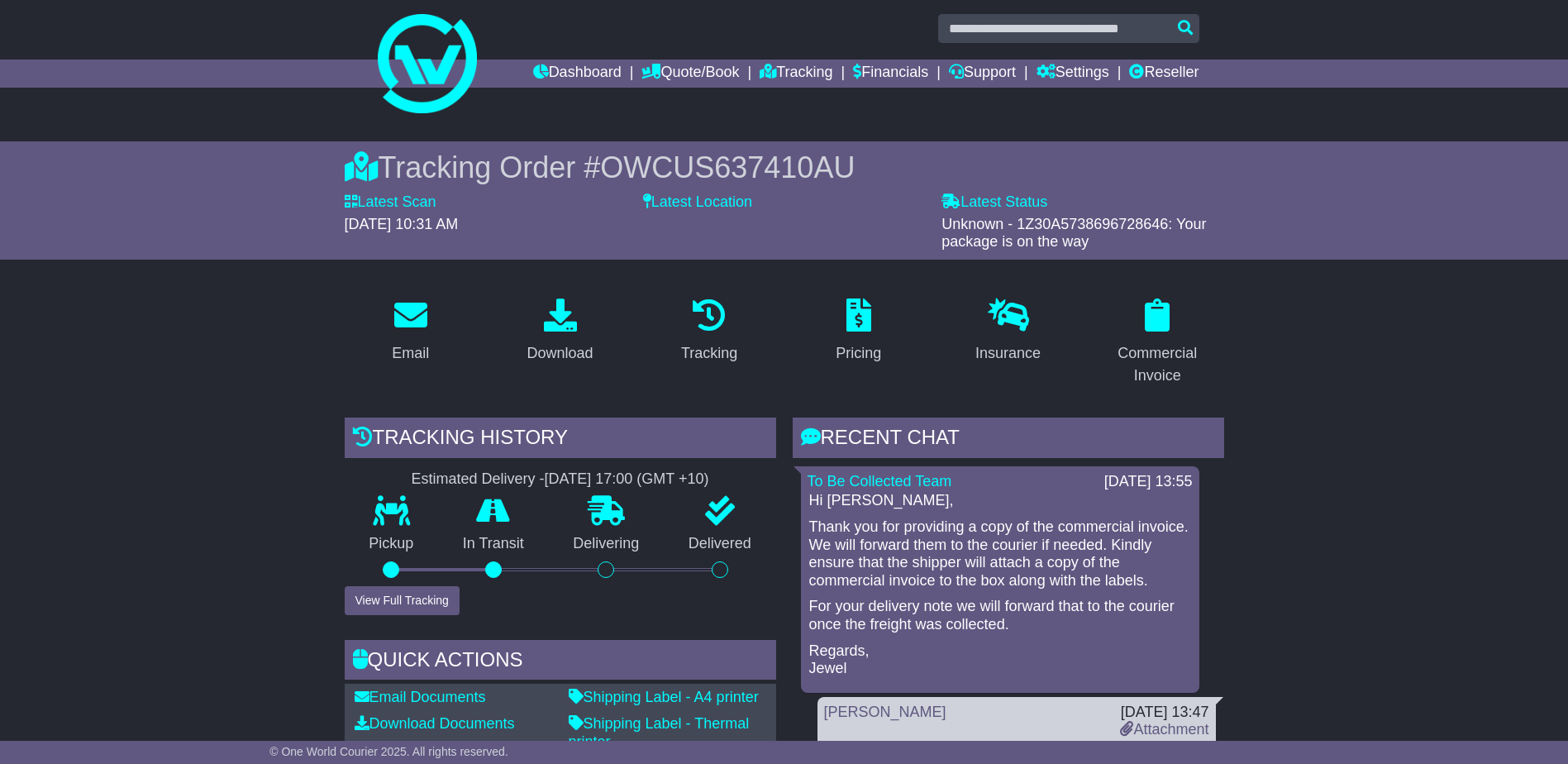
scroll to position [0, 0]
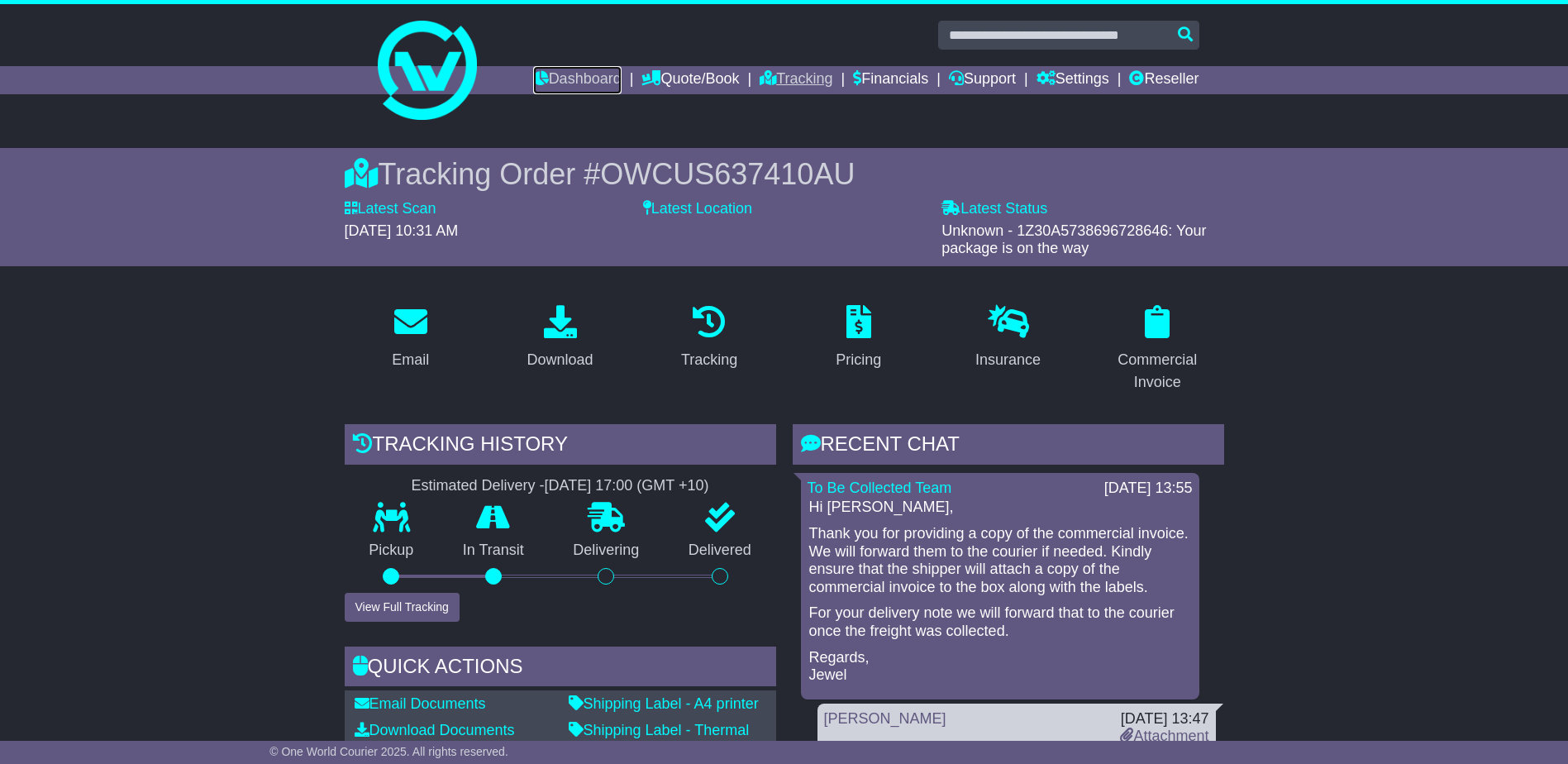
drag, startPoint x: 580, startPoint y: 72, endPoint x: 756, endPoint y: 91, distance: 177.0
click at [580, 72] on link "Dashboard" at bounding box center [577, 80] width 88 height 29
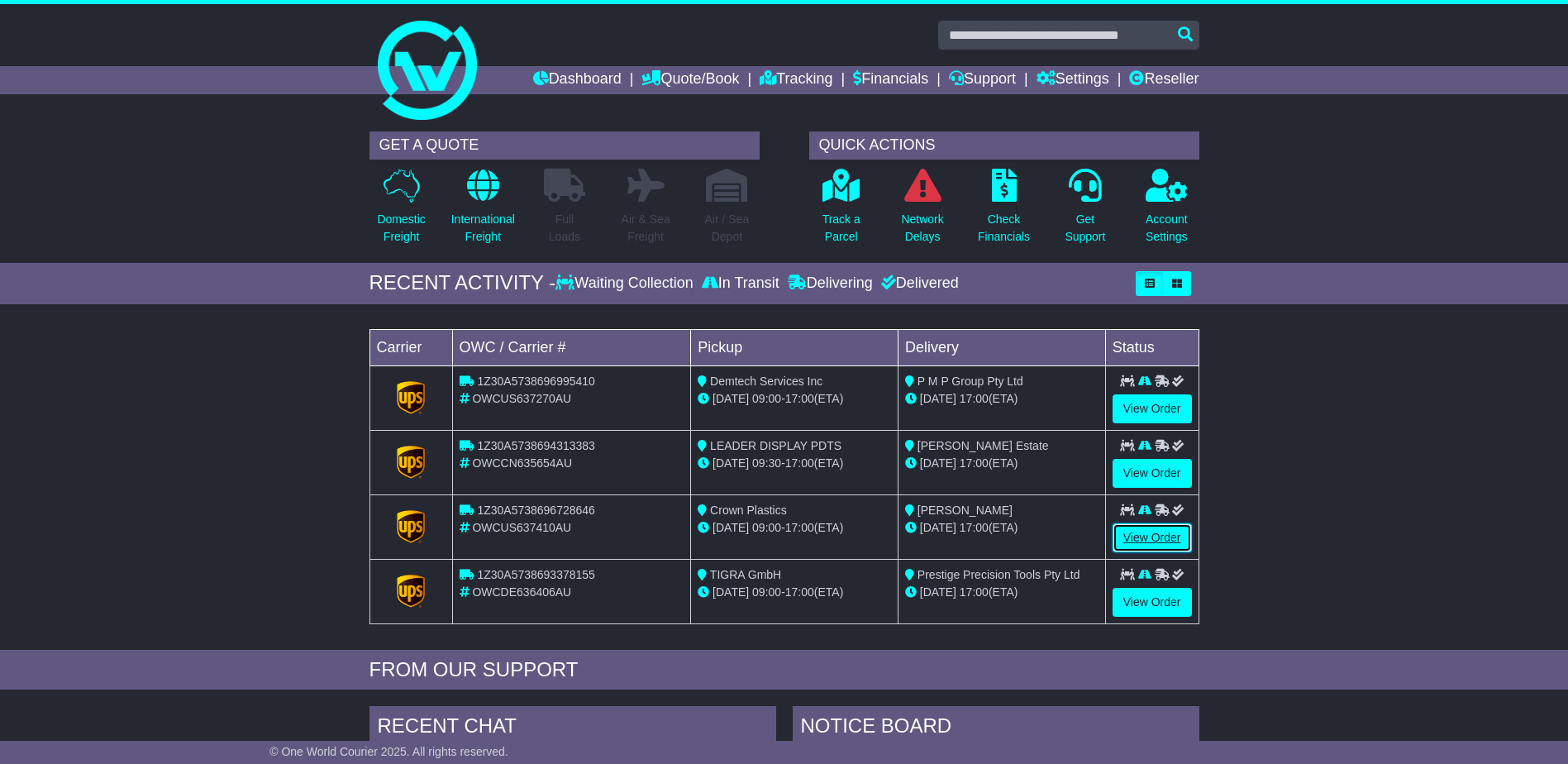
click at [1140, 540] on link "View Order" at bounding box center [1153, 537] width 79 height 29
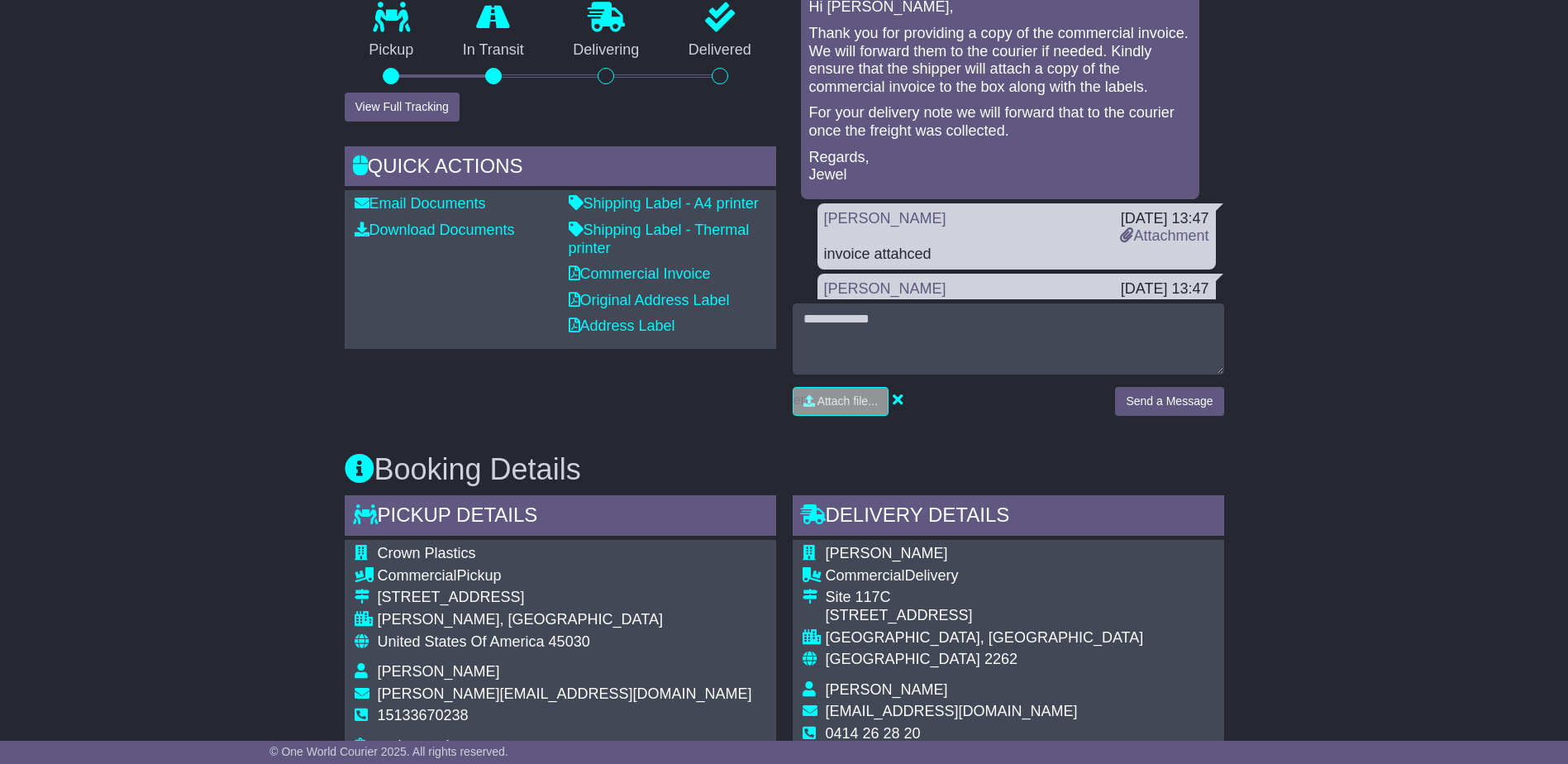
scroll to position [331, 0]
